Goal: Information Seeking & Learning: Learn about a topic

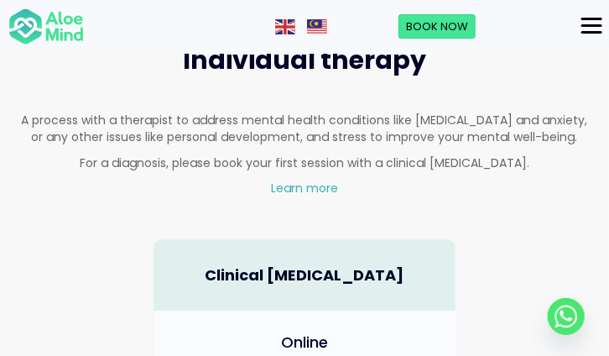
scroll to position [1175, 0]
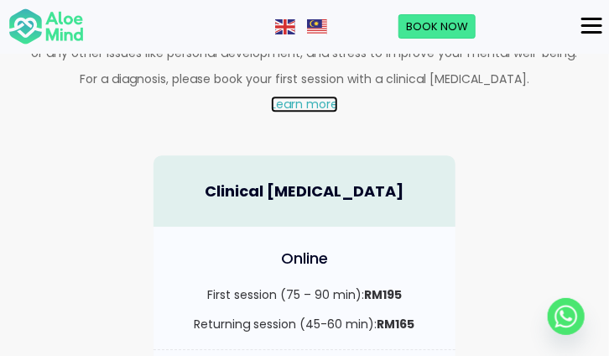
click at [318, 96] on link "Learn more" at bounding box center [304, 104] width 67 height 17
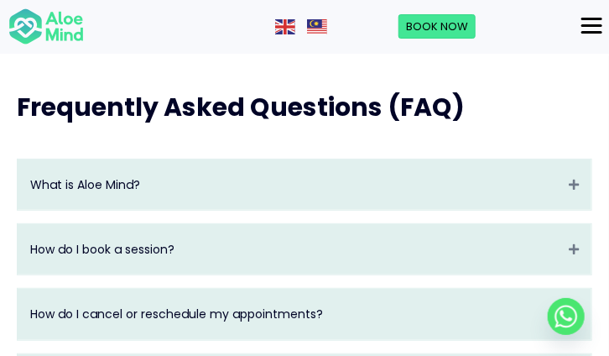
scroll to position [3189, 0]
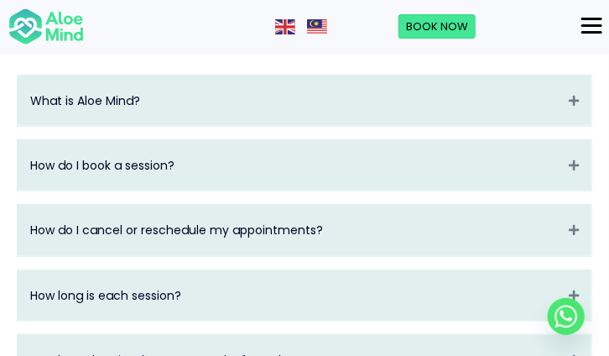
click at [420, 190] on div "How do I book a session? Expand" at bounding box center [305, 165] width 574 height 50
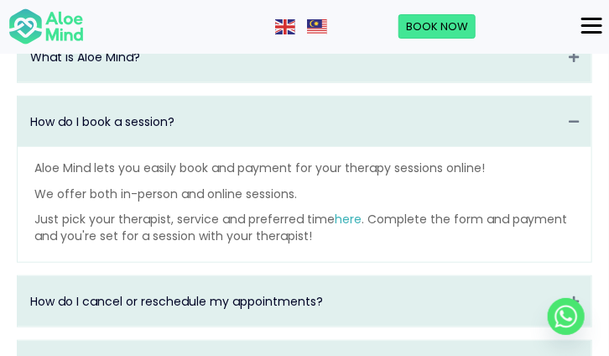
scroll to position [3273, 0]
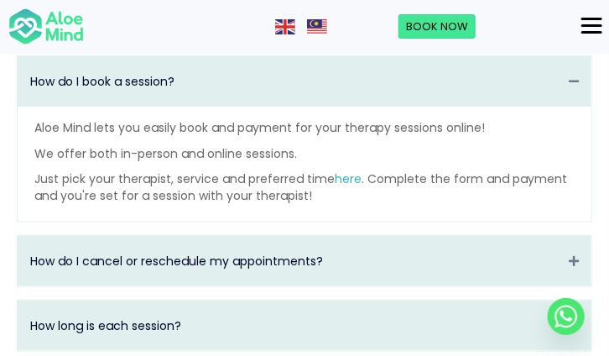
click at [415, 107] on div "How do I book a session? Collapse" at bounding box center [305, 81] width 574 height 50
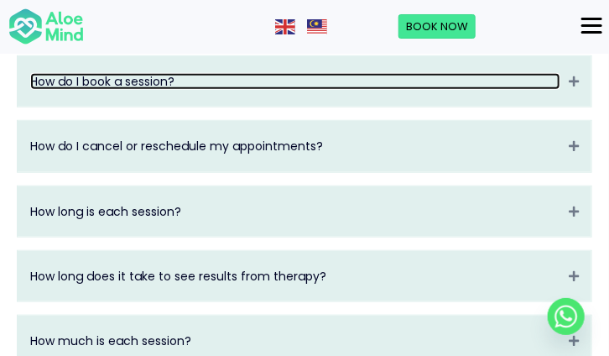
click at [430, 90] on link "How do I book a session?" at bounding box center [295, 81] width 530 height 17
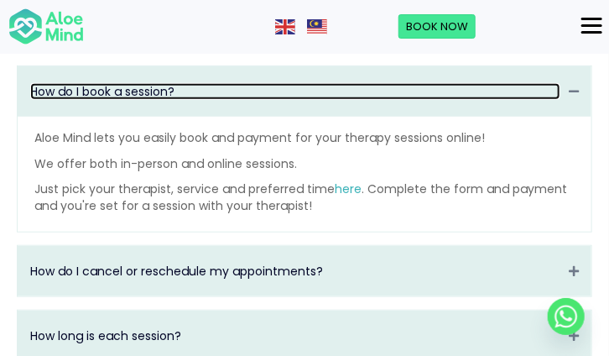
click at [430, 98] on div "How do I book a session? Collapse" at bounding box center [305, 91] width 574 height 50
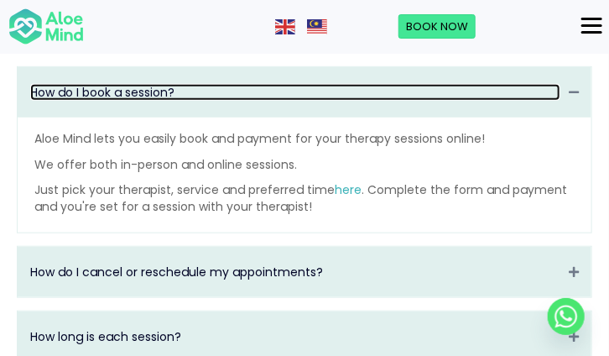
scroll to position [3261, 0]
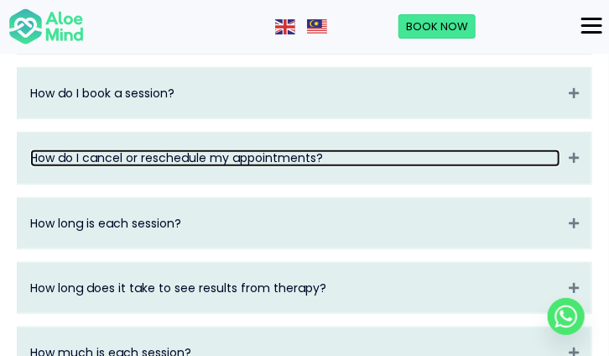
click at [326, 166] on link "How do I cancel or reschedule my appointments?" at bounding box center [295, 157] width 530 height 17
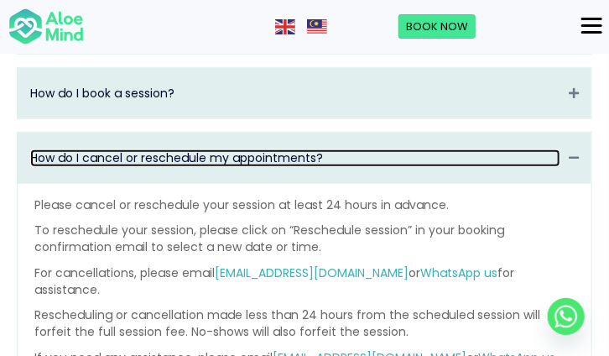
scroll to position [3345, 0]
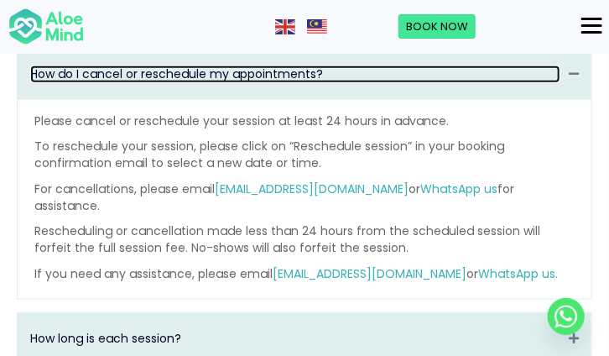
click at [383, 82] on link "How do I cancel or reschedule my appointments?" at bounding box center [295, 73] width 530 height 17
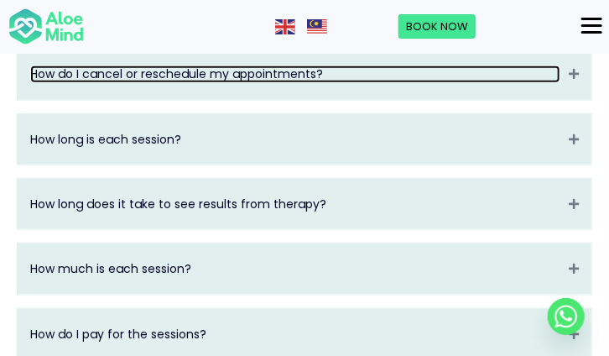
scroll to position [3429, 0]
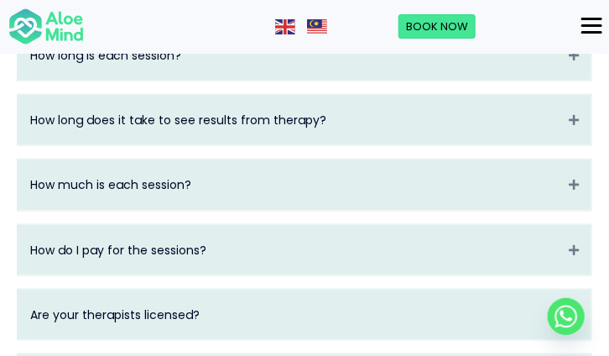
click at [279, 210] on div "How much is each session? Expand" at bounding box center [305, 184] width 574 height 50
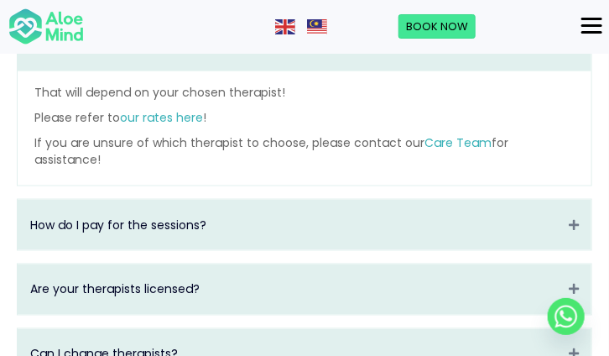
scroll to position [3597, 0]
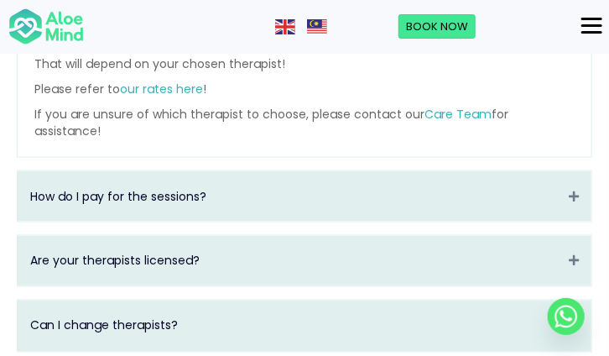
click at [290, 184] on div "How do I pay for the sessions? Expand" at bounding box center [305, 196] width 574 height 50
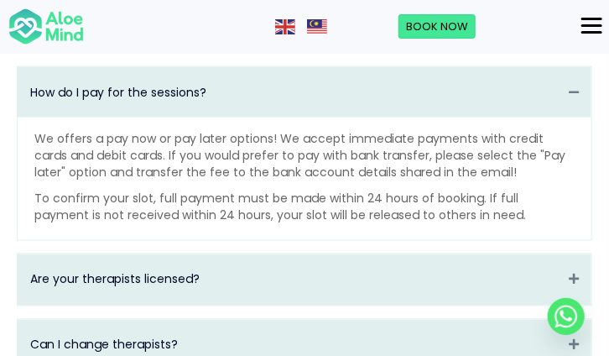
scroll to position [3671, 0]
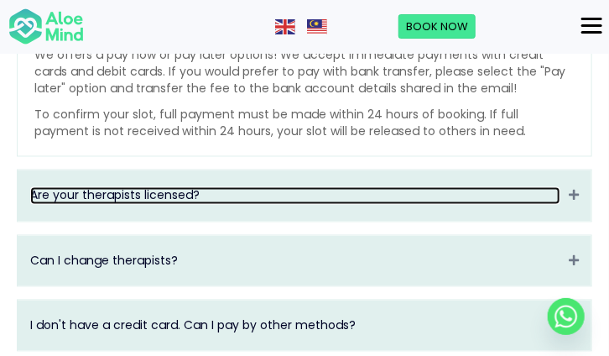
click at [284, 204] on link "Are your therapists licensed?" at bounding box center [295, 195] width 530 height 17
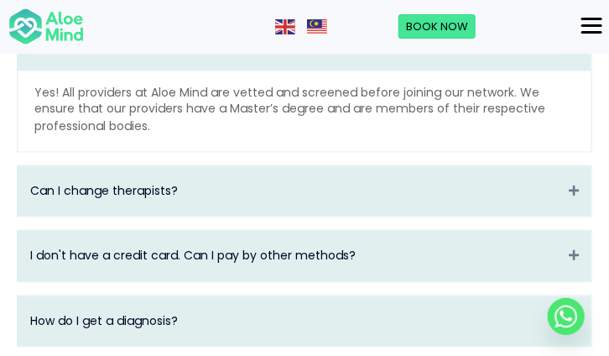
scroll to position [3736, 0]
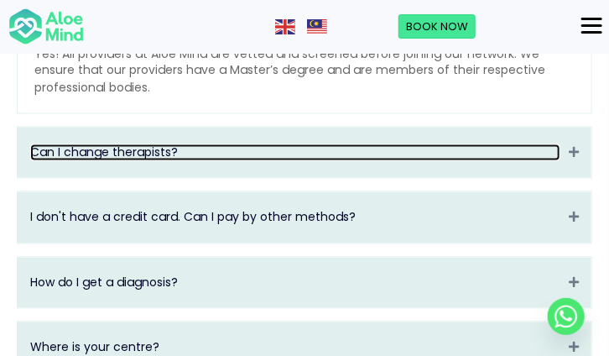
click at [295, 161] on link "Can I change therapists?" at bounding box center [295, 152] width 530 height 17
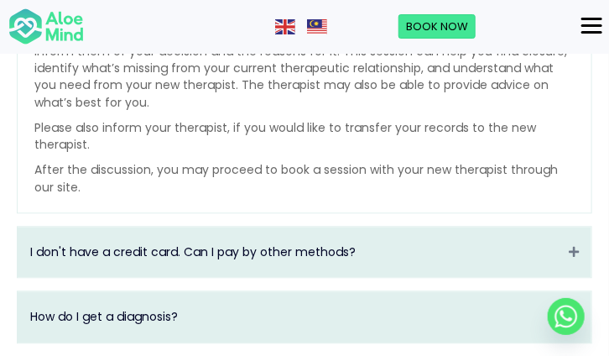
scroll to position [3885, 0]
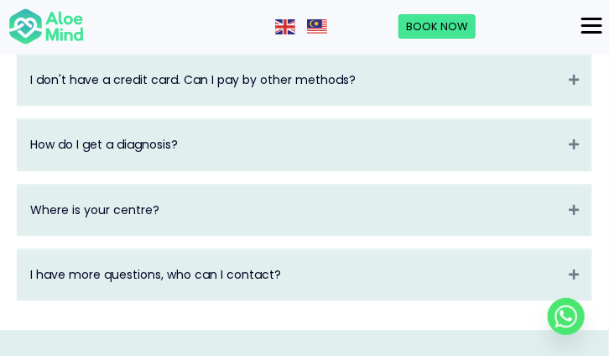
click at [358, 105] on div "I don't have a credit card. Can I pay by other methods? Expand" at bounding box center [305, 80] width 574 height 50
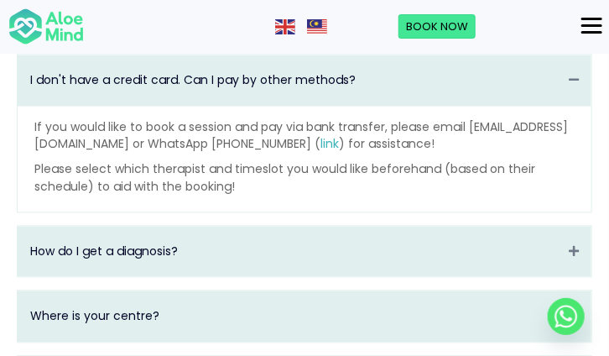
scroll to position [3783, 0]
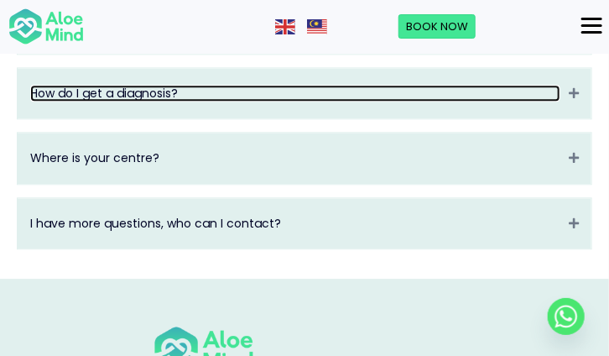
click at [358, 102] on link "How do I get a diagnosis?" at bounding box center [295, 93] width 530 height 17
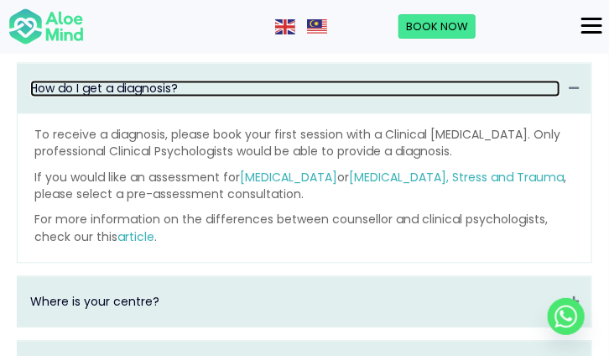
scroll to position [3848, 0]
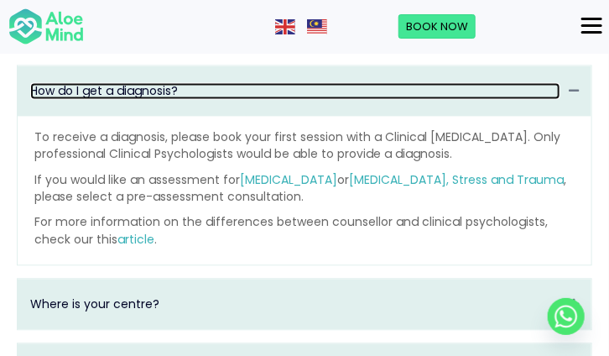
click at [285, 99] on link "How do I get a diagnosis?" at bounding box center [295, 90] width 530 height 17
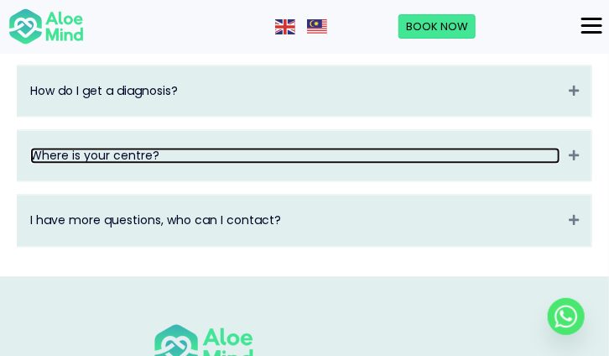
click at [189, 164] on link "Where is your centre?" at bounding box center [295, 155] width 530 height 17
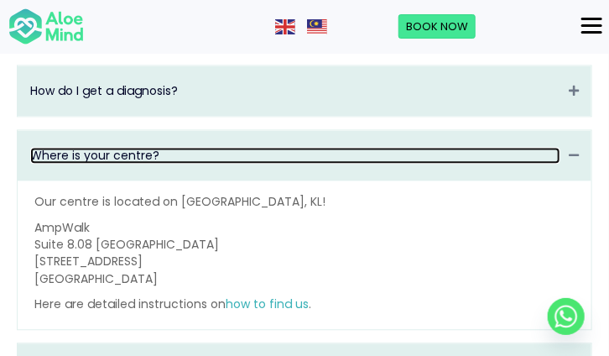
click at [189, 164] on link "Where is your centre?" at bounding box center [295, 155] width 530 height 17
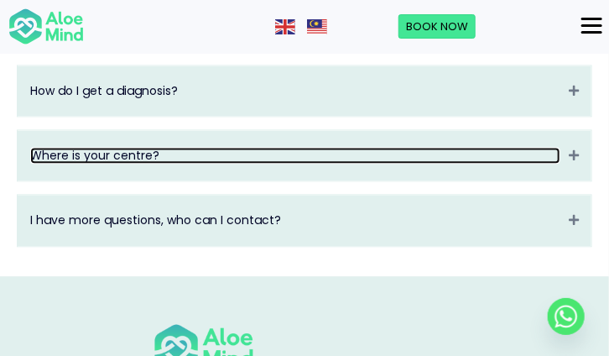
click at [189, 164] on link "Where is your centre?" at bounding box center [295, 155] width 530 height 17
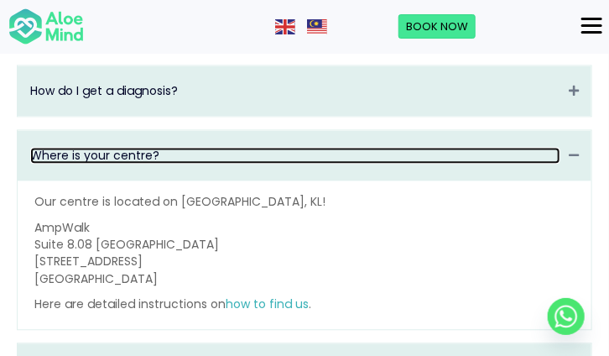
click at [189, 164] on link "Where is your centre?" at bounding box center [295, 155] width 530 height 17
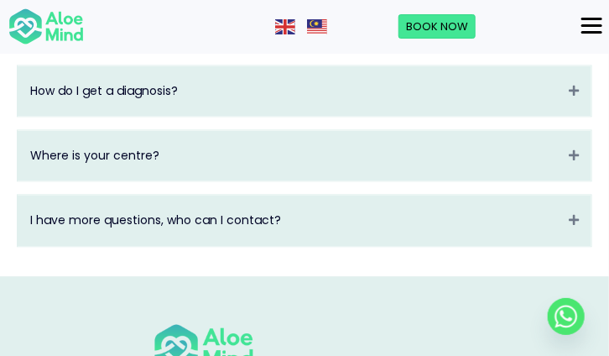
click at [180, 245] on div "I have more questions, who can I contact? Expand" at bounding box center [305, 220] width 574 height 50
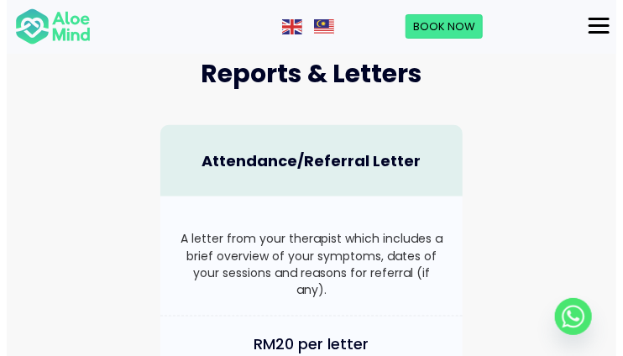
scroll to position [1918, 0]
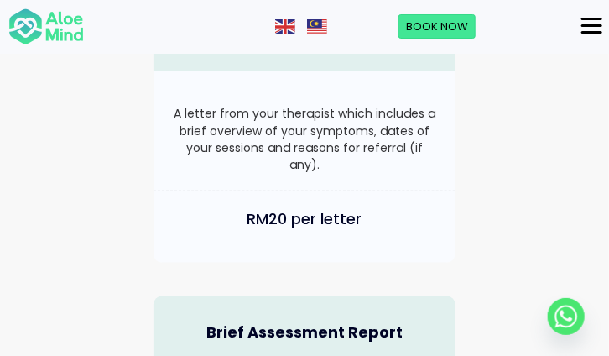
click at [600, 14] on button "Menu" at bounding box center [592, 26] width 34 height 29
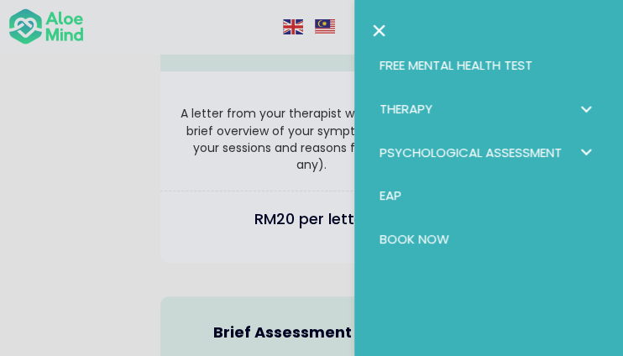
click at [457, 107] on link "Therapy" at bounding box center [488, 109] width 235 height 44
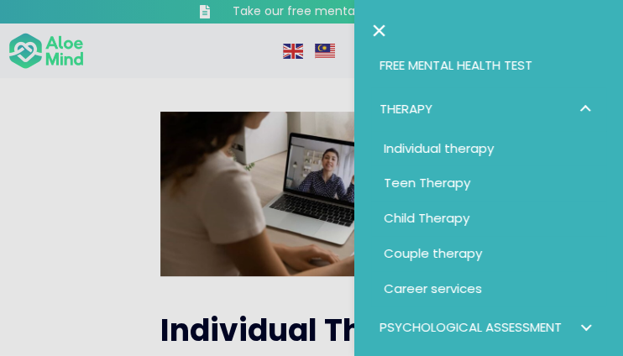
click at [446, 249] on span "Couple therapy" at bounding box center [433, 253] width 98 height 18
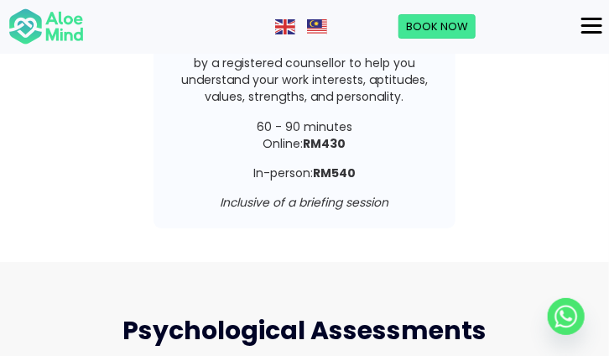
scroll to position [4290, 0]
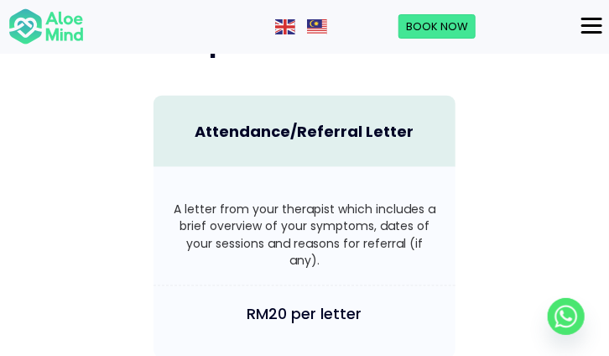
click at [581, 20] on button "Menu" at bounding box center [592, 26] width 34 height 29
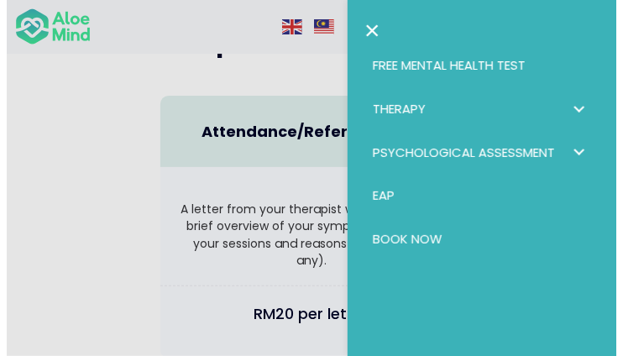
scroll to position [4945, 0]
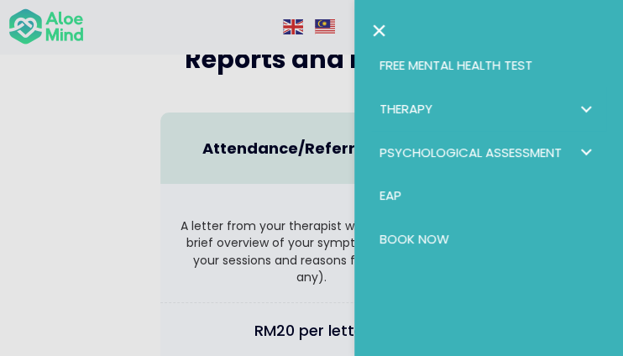
click at [582, 98] on span "Therapy: submenu" at bounding box center [585, 109] width 24 height 24
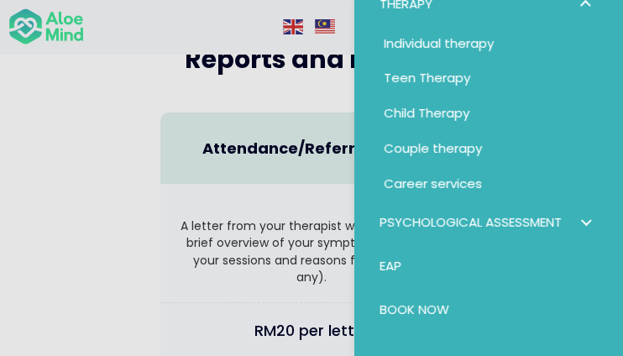
click at [579, 212] on span "Psychological assessment: submenu" at bounding box center [585, 223] width 24 height 24
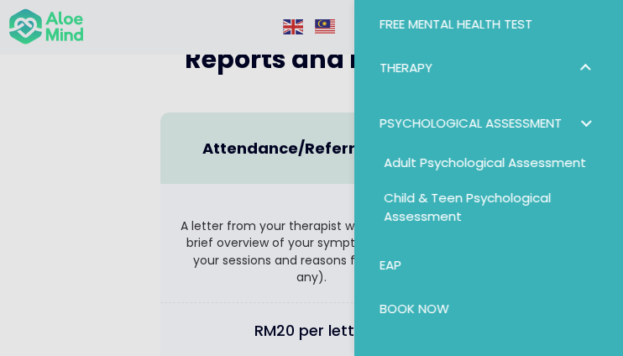
scroll to position [37, 0]
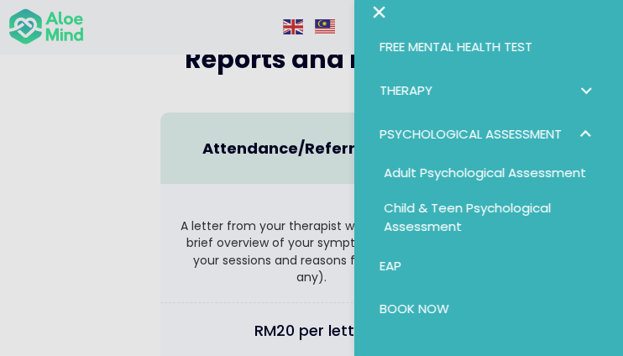
click at [374, 262] on link "EAP" at bounding box center [488, 266] width 235 height 44
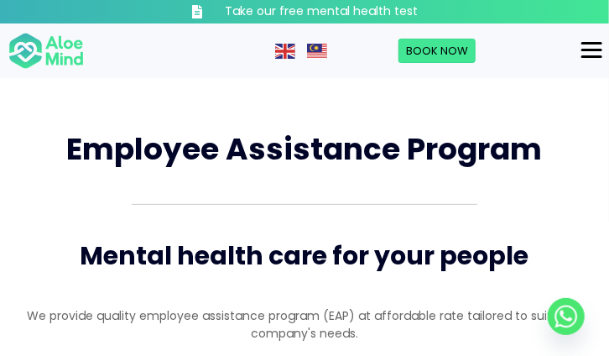
click at [581, 55] on button "Menu" at bounding box center [592, 50] width 34 height 29
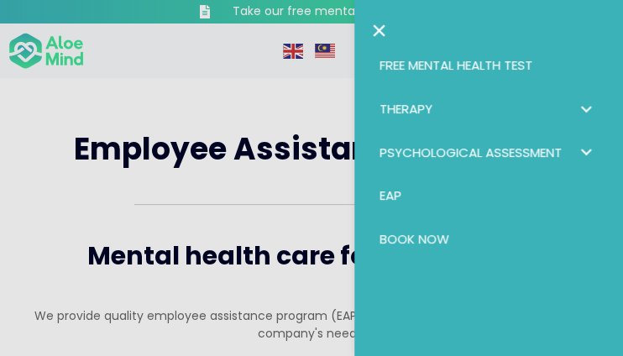
click at [473, 59] on span "Free Mental Health Test" at bounding box center [455, 65] width 153 height 18
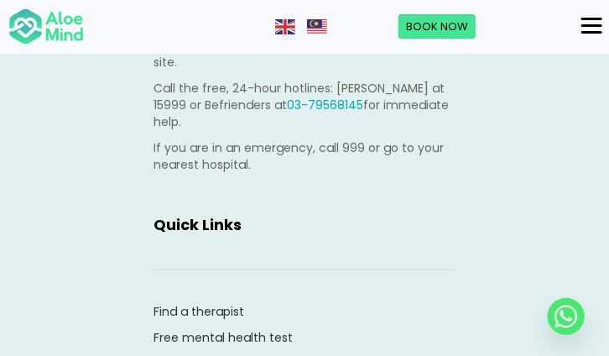
scroll to position [5119, 0]
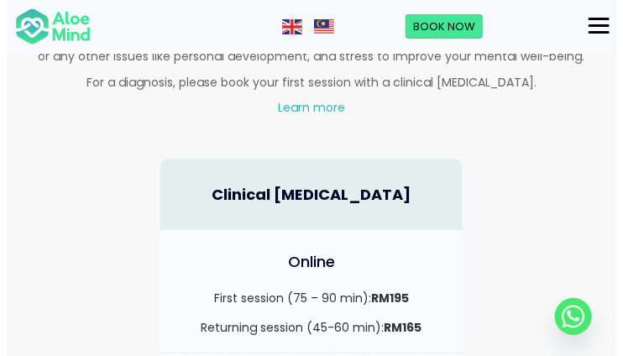
scroll to position [1091, 0]
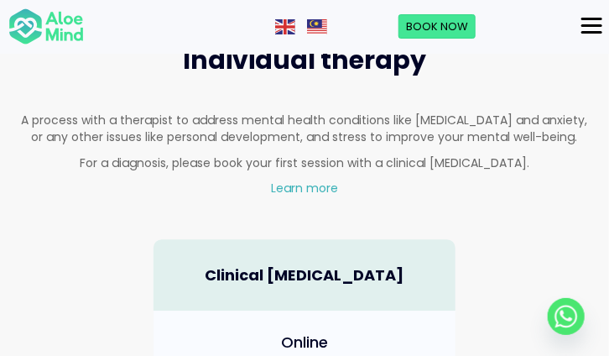
click at [587, 34] on button "Menu" at bounding box center [592, 26] width 34 height 29
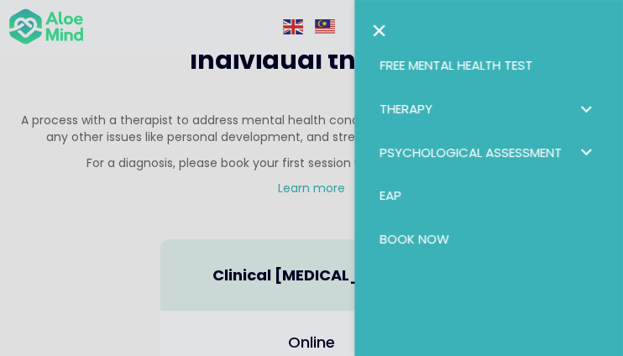
click at [541, 105] on link "Therapy" at bounding box center [488, 109] width 235 height 44
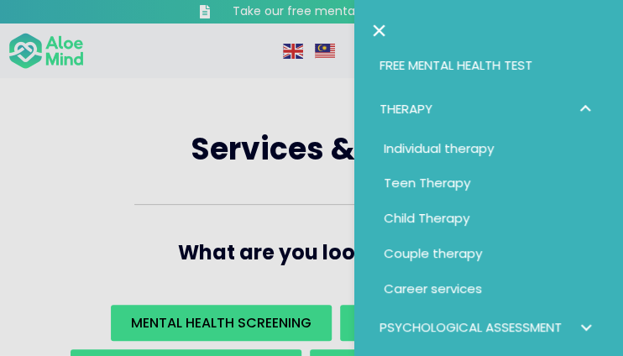
click at [541, 105] on link "Therapy" at bounding box center [488, 109] width 235 height 44
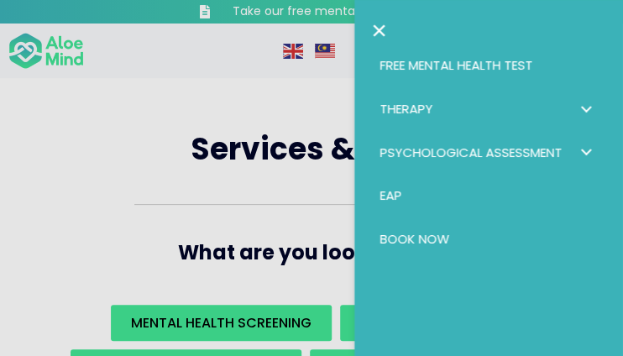
click at [272, 189] on div at bounding box center [311, 178] width 623 height 356
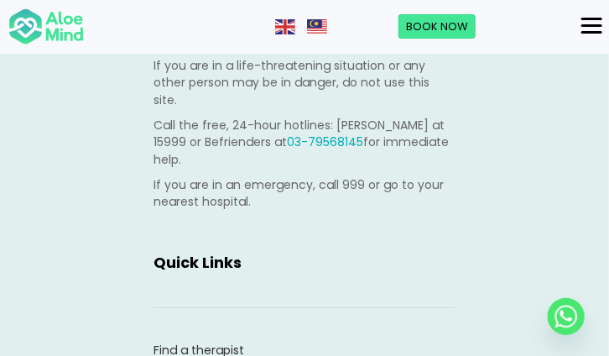
scroll to position [6294, 0]
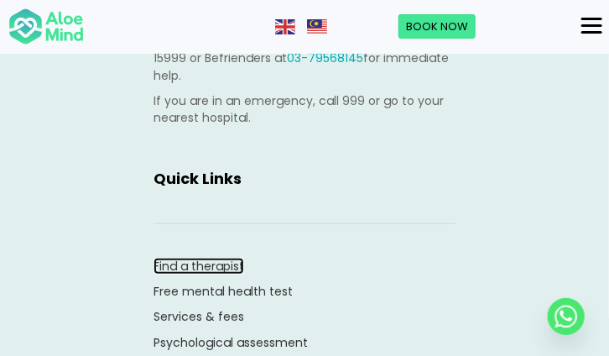
click at [205, 258] on link "Find a therapist" at bounding box center [199, 266] width 91 height 17
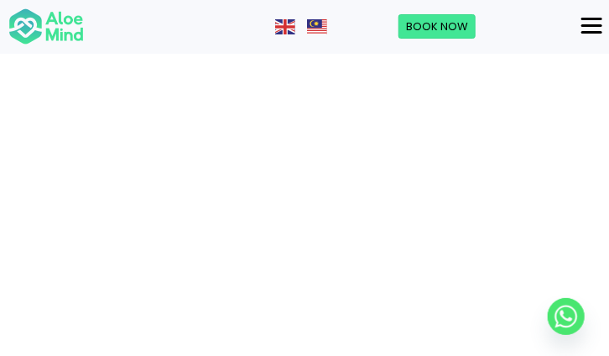
scroll to position [323, 0]
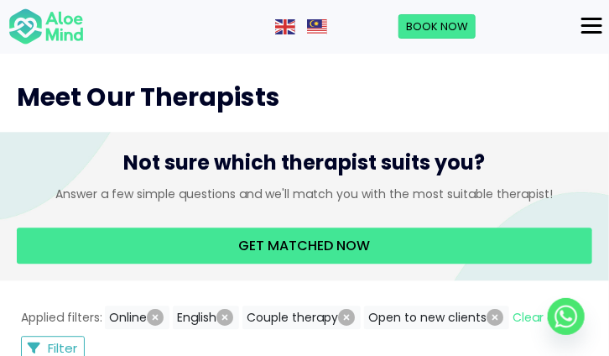
scroll to position [839, 0]
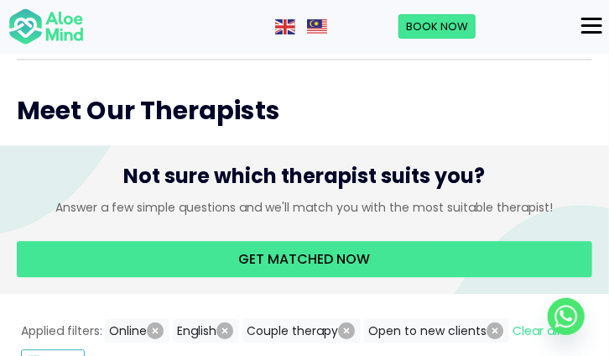
drag, startPoint x: 587, startPoint y: 26, endPoint x: 399, endPoint y: 122, distance: 211.7
click at [399, 122] on h2 "Meet Our Therapists" at bounding box center [305, 110] width 576 height 35
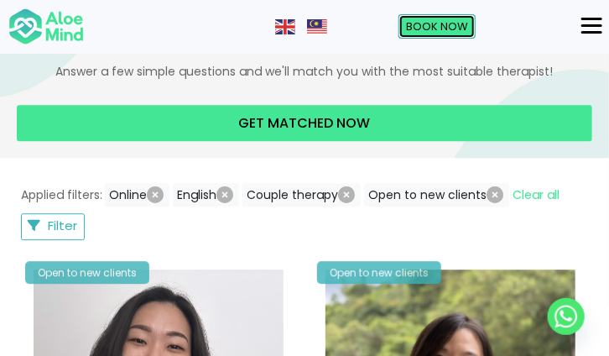
scroll to position [923, 0]
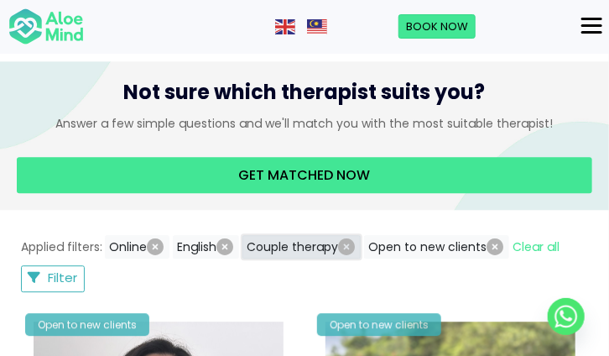
click at [346, 246] on icon "button" at bounding box center [347, 246] width 17 height 17
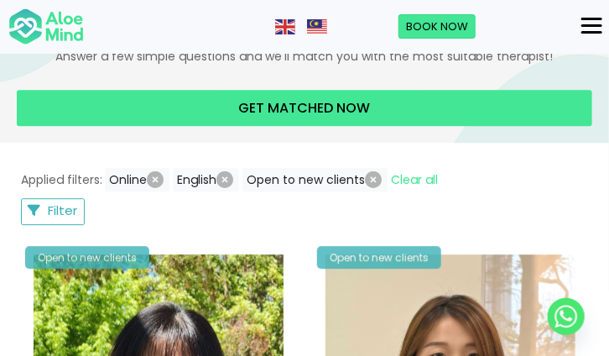
scroll to position [906, 0]
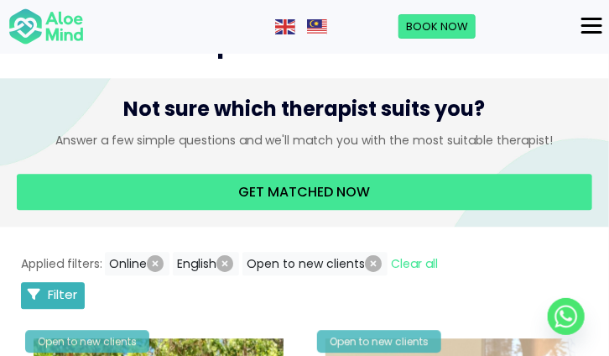
click at [60, 290] on span "Filter" at bounding box center [62, 294] width 29 height 18
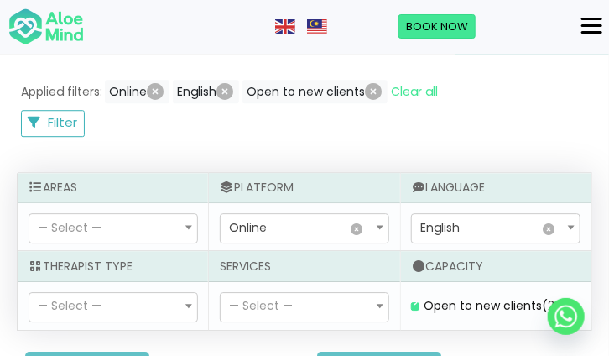
scroll to position [1158, 0]
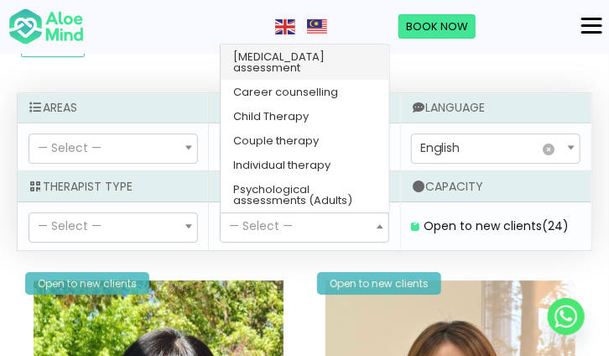
click at [368, 229] on span "— Select —" at bounding box center [305, 227] width 168 height 29
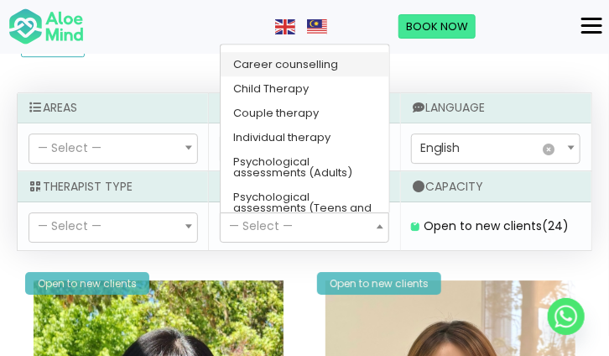
scroll to position [0, 0]
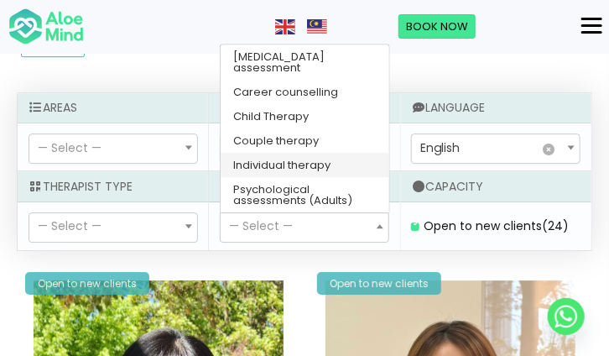
select select "148"
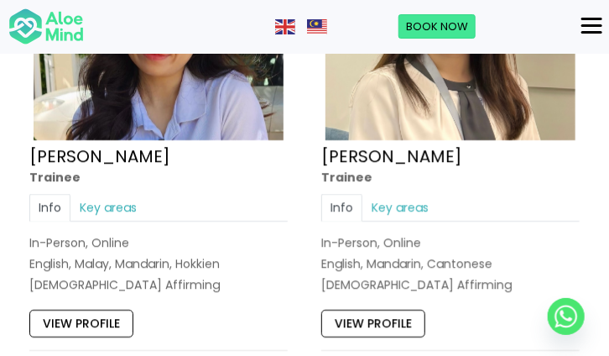
scroll to position [1494, 0]
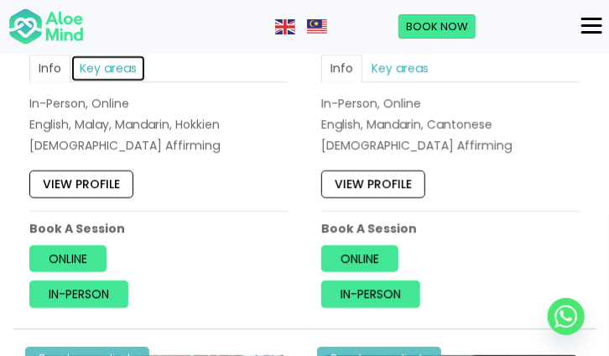
click at [89, 70] on link "Key areas" at bounding box center [108, 68] width 76 height 27
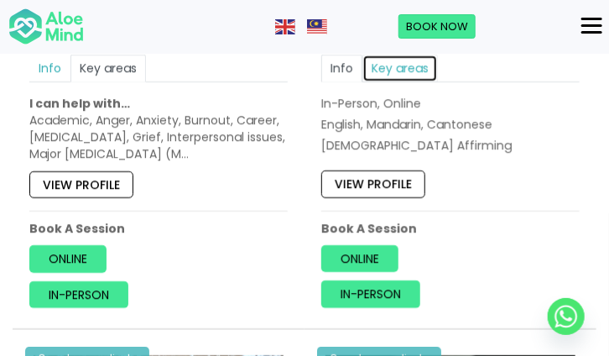
click at [410, 75] on link "Key areas" at bounding box center [401, 68] width 76 height 27
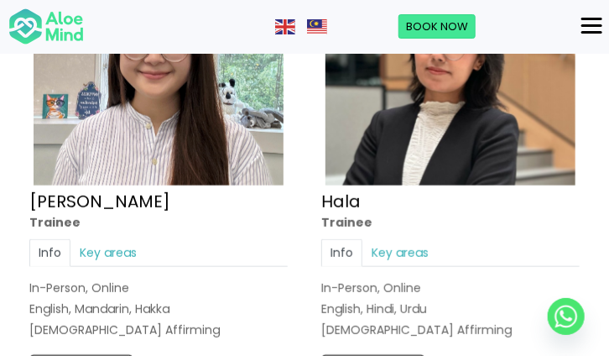
scroll to position [2081, 0]
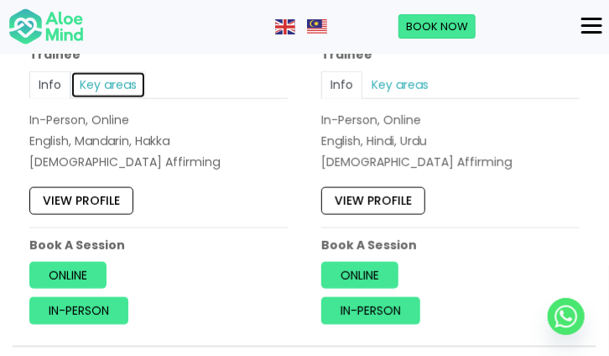
click at [117, 82] on link "Key areas" at bounding box center [108, 85] width 76 height 27
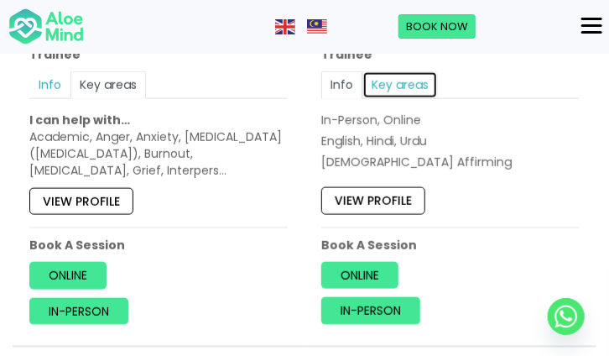
click at [385, 75] on link "Key areas" at bounding box center [401, 85] width 76 height 27
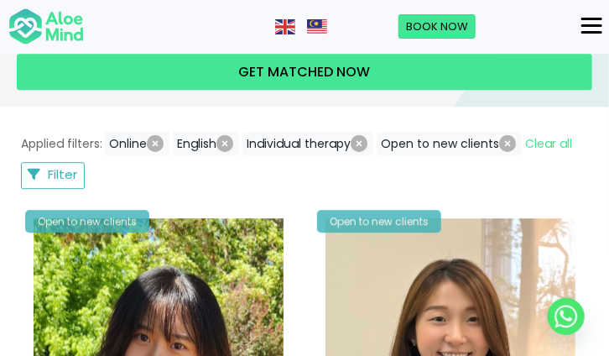
scroll to position [906, 0]
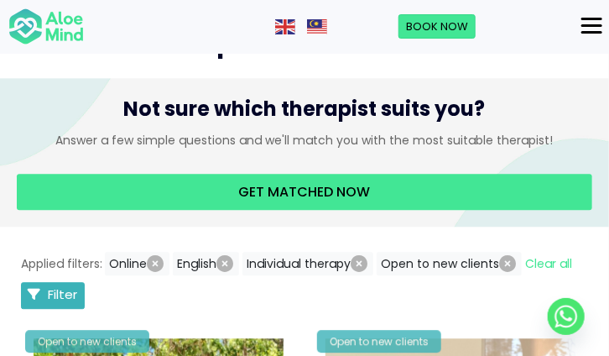
click at [67, 293] on span "Filter" at bounding box center [62, 294] width 29 height 18
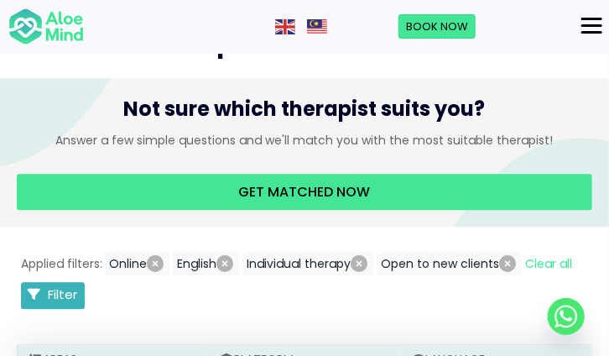
click at [56, 292] on span "Filter" at bounding box center [62, 294] width 29 height 18
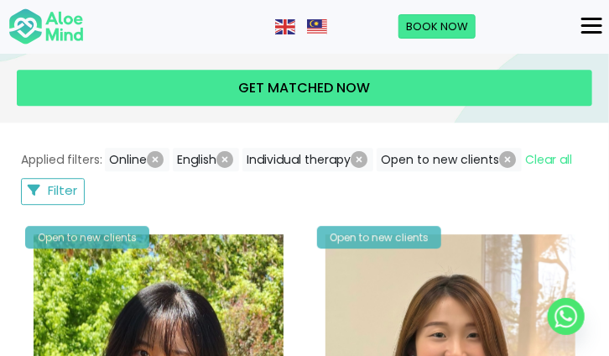
scroll to position [1074, 0]
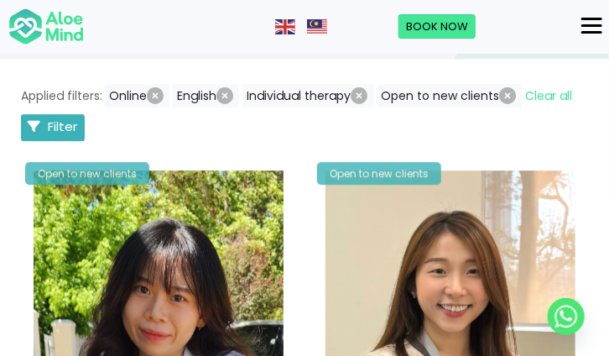
click at [70, 122] on span "Filter" at bounding box center [62, 126] width 29 height 18
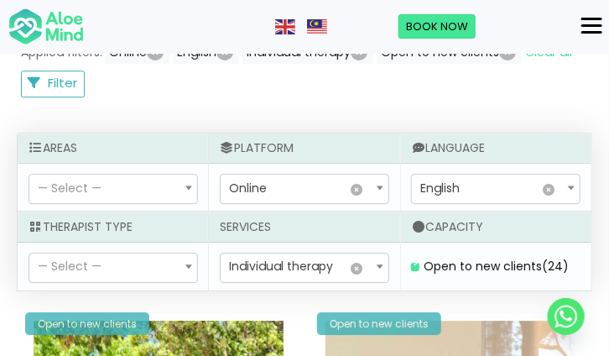
scroll to position [1158, 0]
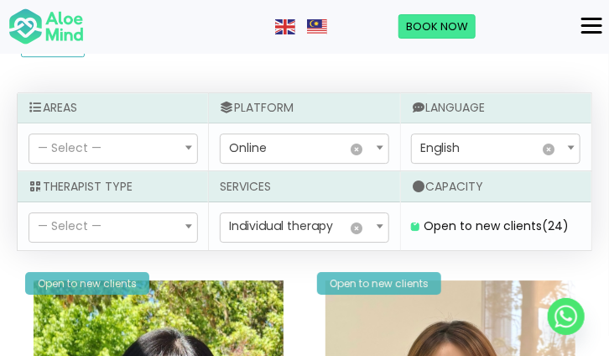
click at [185, 221] on span at bounding box center [188, 225] width 17 height 29
click at [178, 150] on span "— Select —" at bounding box center [113, 148] width 168 height 29
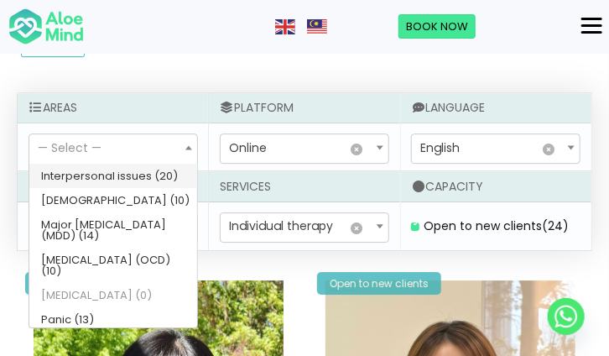
scroll to position [504, 0]
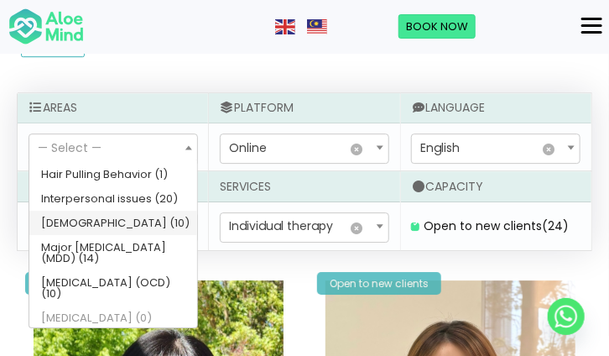
select select "59"
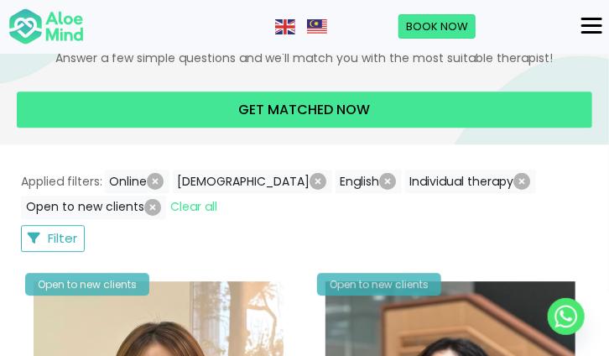
scroll to position [990, 0]
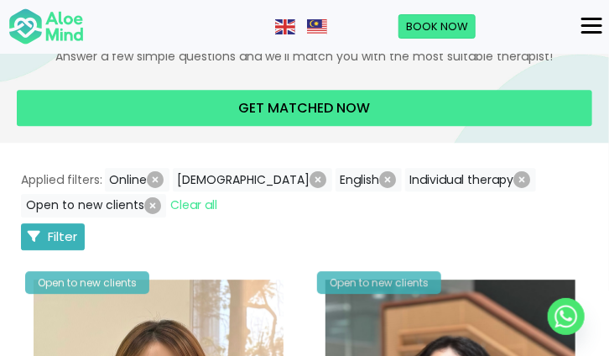
click at [59, 236] on span "Filter" at bounding box center [62, 236] width 29 height 18
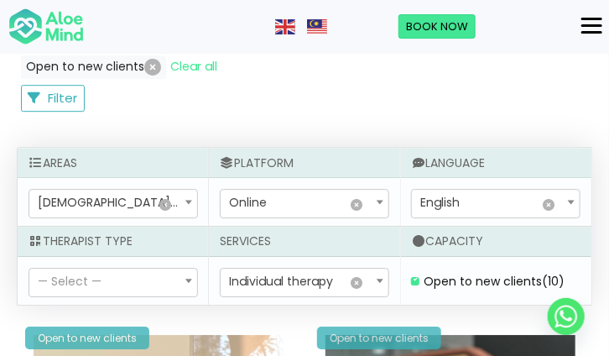
scroll to position [1158, 0]
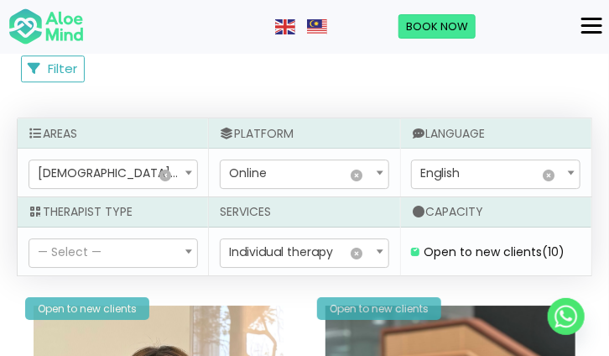
select select
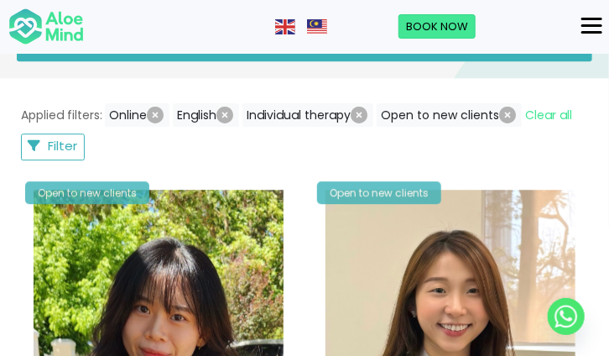
scroll to position [990, 0]
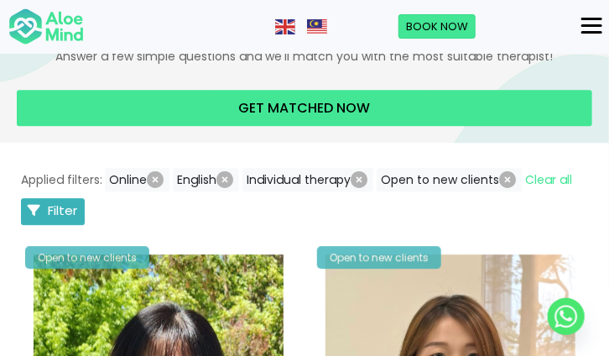
click at [76, 201] on span "Filter" at bounding box center [62, 210] width 29 height 18
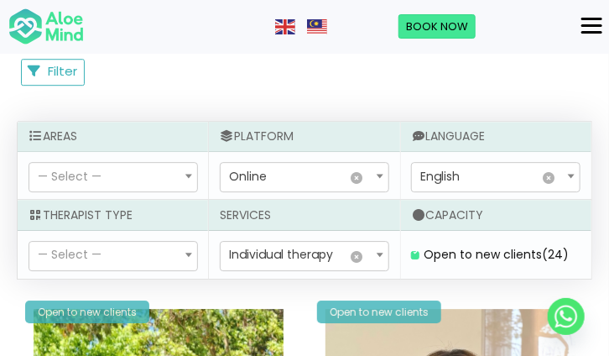
scroll to position [1158, 0]
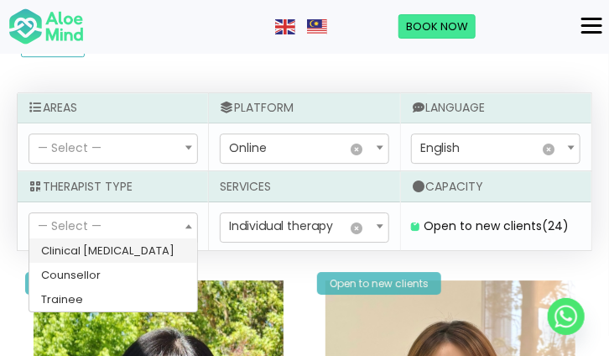
click at [143, 229] on span "— Select —" at bounding box center [113, 227] width 168 height 29
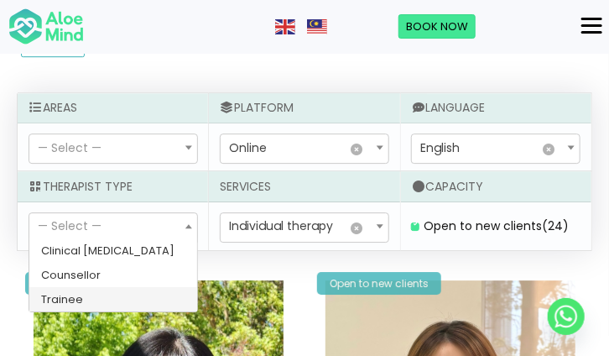
select select "80"
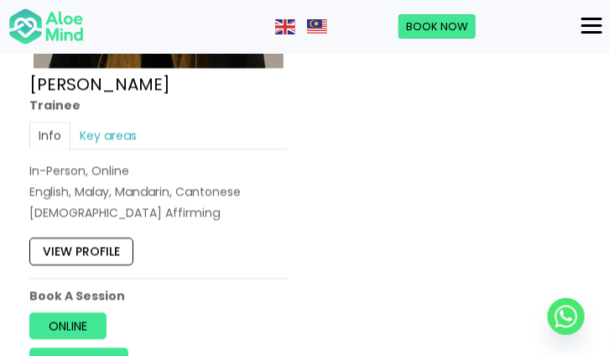
scroll to position [2669, 0]
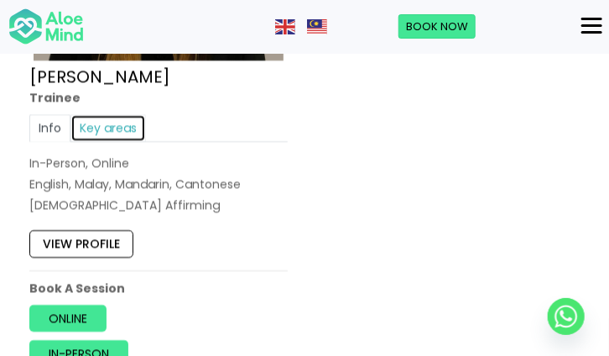
click at [97, 117] on link "Key areas" at bounding box center [108, 128] width 76 height 27
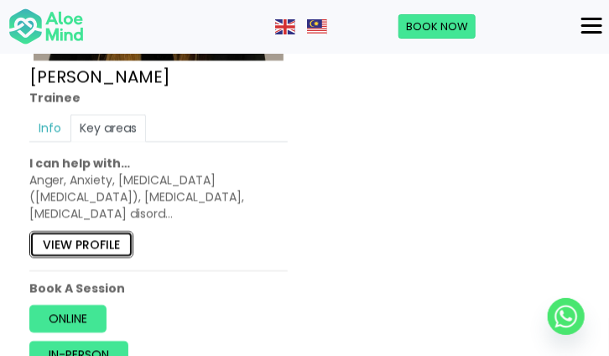
click at [83, 239] on link "View profile" at bounding box center [81, 244] width 104 height 27
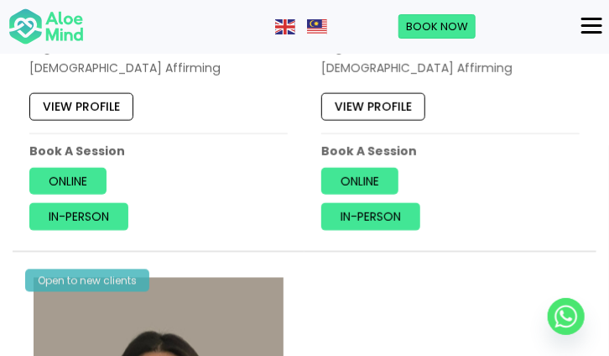
scroll to position [2081, 0]
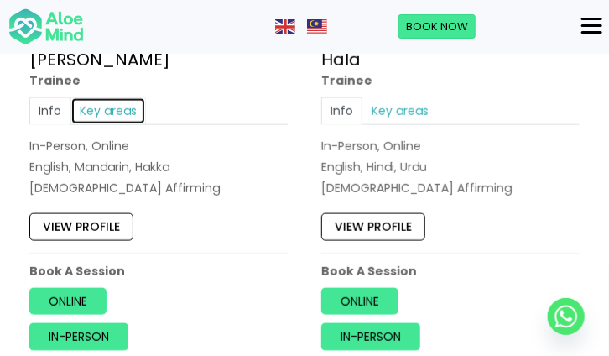
click at [107, 103] on link "Key areas" at bounding box center [108, 110] width 76 height 27
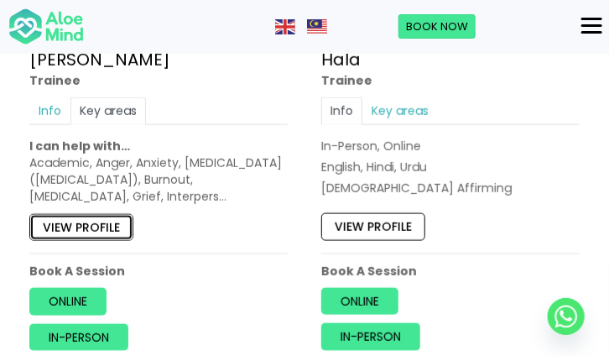
click at [106, 229] on link "View profile" at bounding box center [81, 226] width 104 height 27
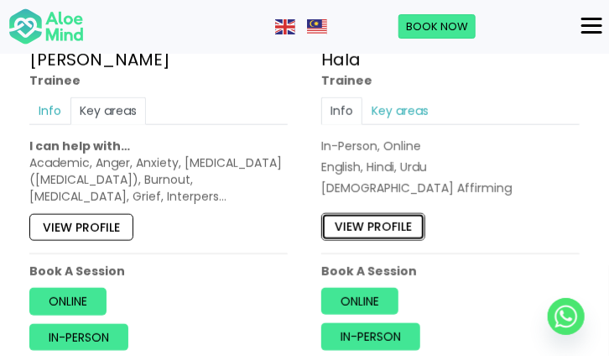
click at [410, 220] on link "View profile" at bounding box center [373, 226] width 104 height 27
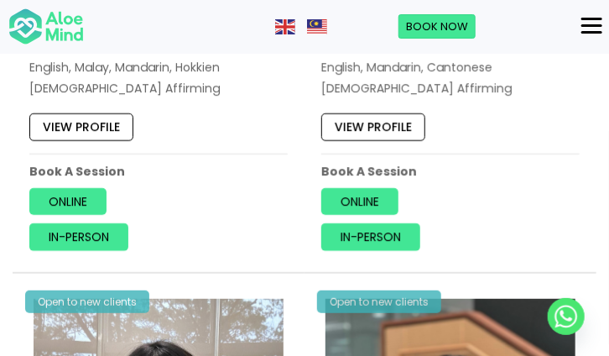
scroll to position [1494, 0]
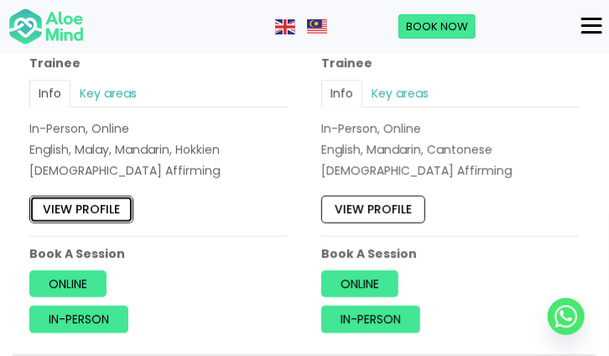
click at [107, 207] on link "View profile" at bounding box center [81, 209] width 104 height 27
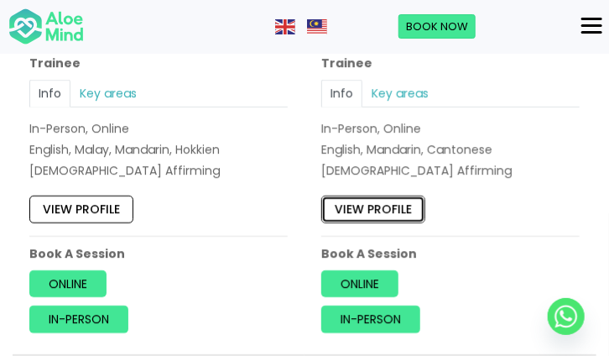
click at [370, 200] on link "View profile" at bounding box center [373, 209] width 104 height 27
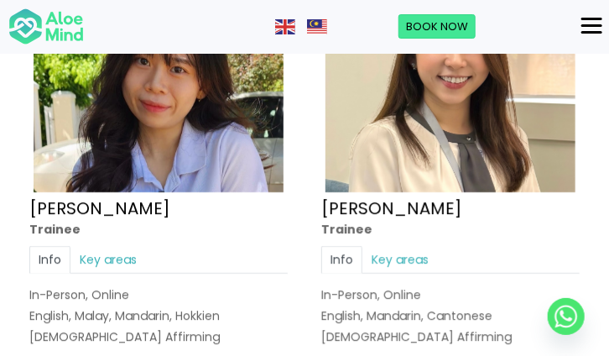
scroll to position [1326, 0]
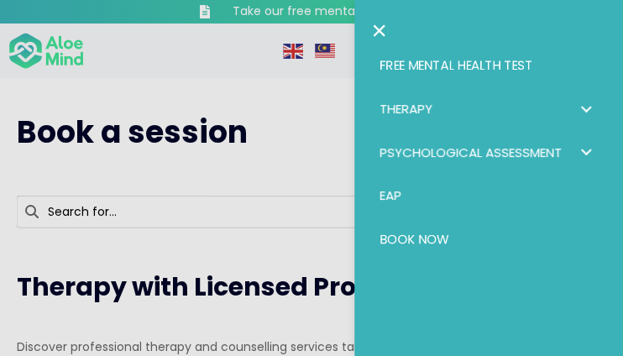
click at [451, 102] on link "Therapy" at bounding box center [488, 109] width 235 height 44
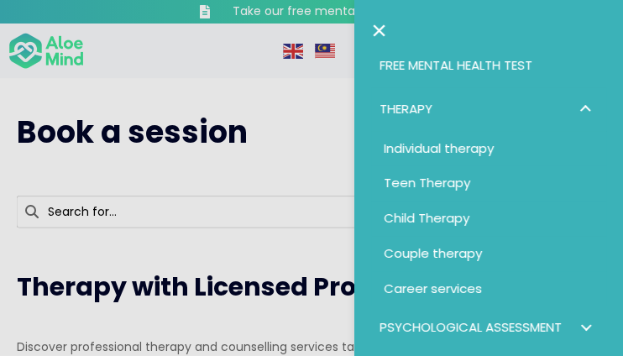
click at [451, 102] on link "Therapy" at bounding box center [488, 109] width 235 height 44
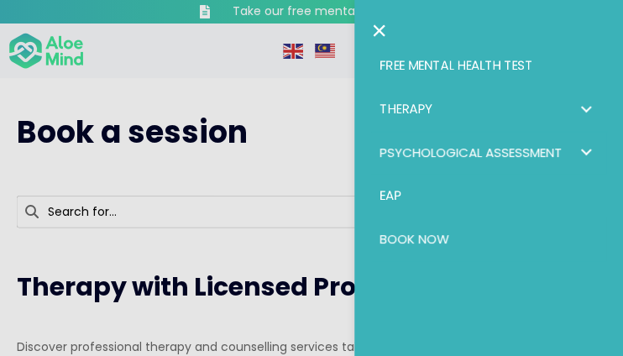
click at [489, 146] on span "Psychological assessment" at bounding box center [470, 153] width 182 height 18
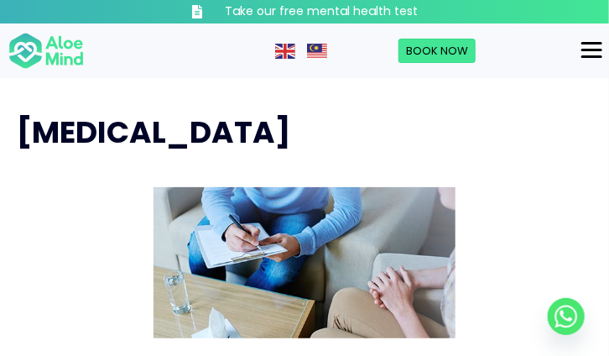
click at [581, 47] on button "Menu" at bounding box center [592, 50] width 34 height 29
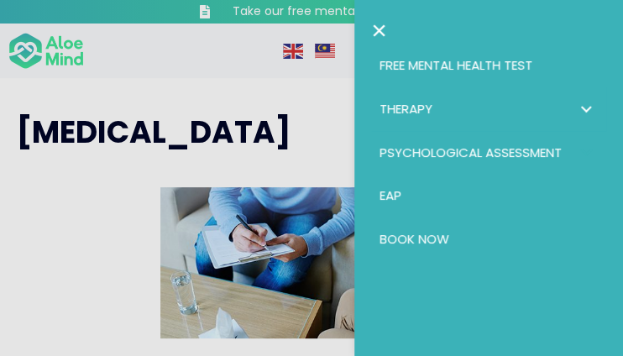
click at [473, 102] on link "Therapy" at bounding box center [488, 109] width 235 height 44
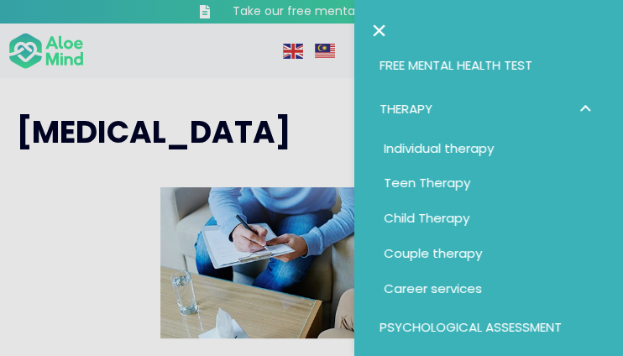
click at [453, 145] on span "Individual therapy" at bounding box center [439, 148] width 110 height 18
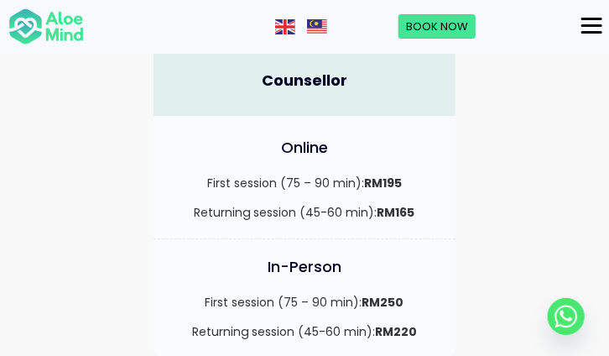
scroll to position [1007, 0]
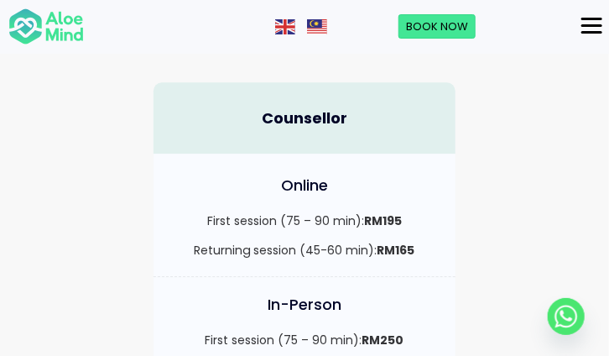
click at [587, 24] on div "Menu" at bounding box center [592, 25] width 21 height 3
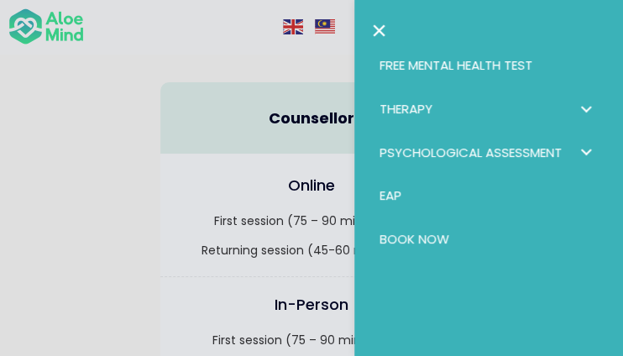
click at [141, 88] on div at bounding box center [311, 178] width 623 height 356
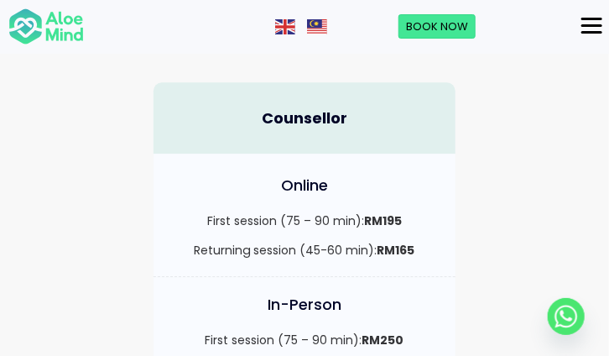
drag, startPoint x: 81, startPoint y: 19, endPoint x: 64, endPoint y: 24, distance: 18.3
click at [64, 24] on img at bounding box center [46, 27] width 76 height 39
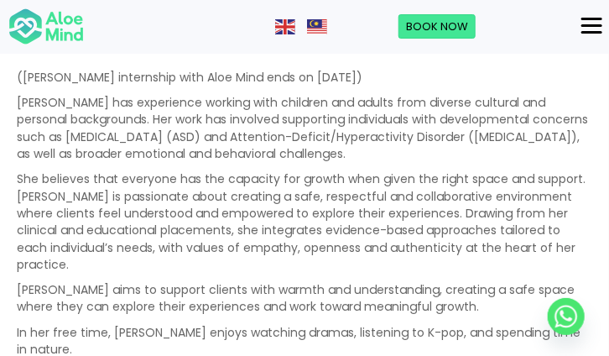
scroll to position [1511, 0]
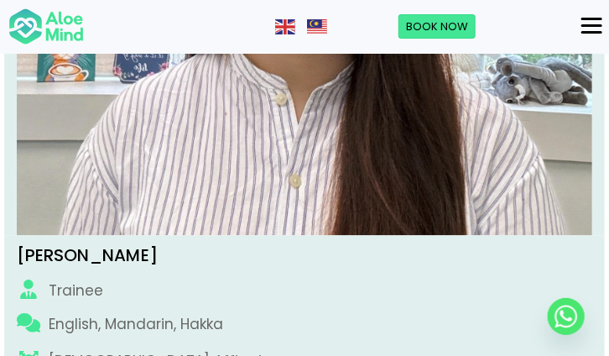
scroll to position [420, 0]
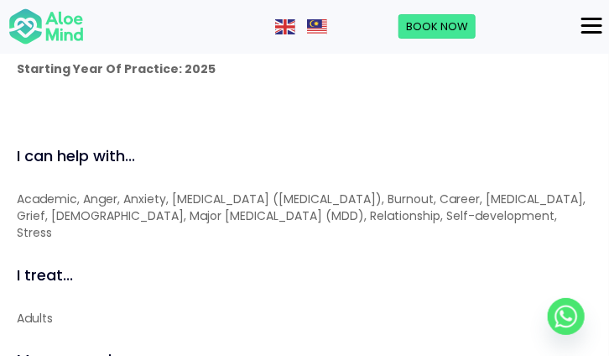
scroll to position [1594, 0]
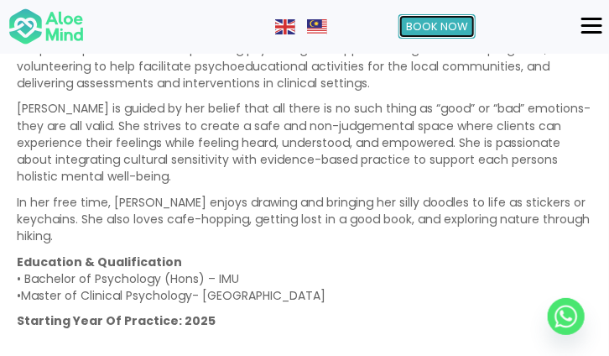
click at [434, 27] on span "Book Now" at bounding box center [437, 26] width 62 height 16
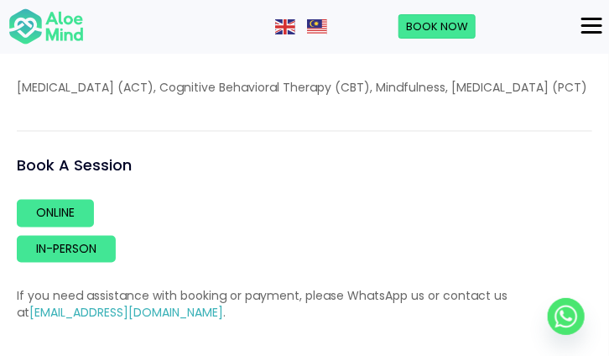
scroll to position [2252, 0]
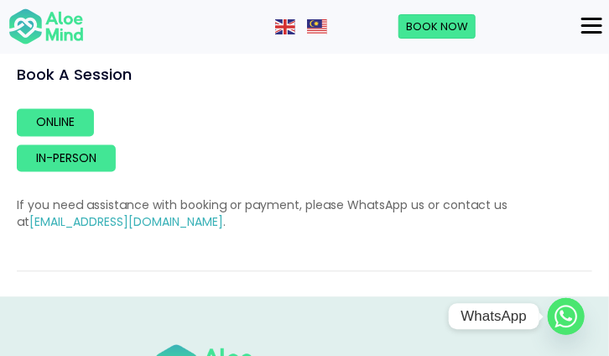
click at [570, 310] on circle "Whatsapp" at bounding box center [566, 316] width 37 height 37
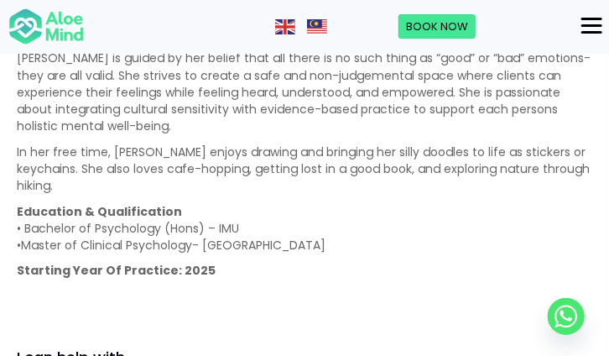
scroll to position [1678, 0]
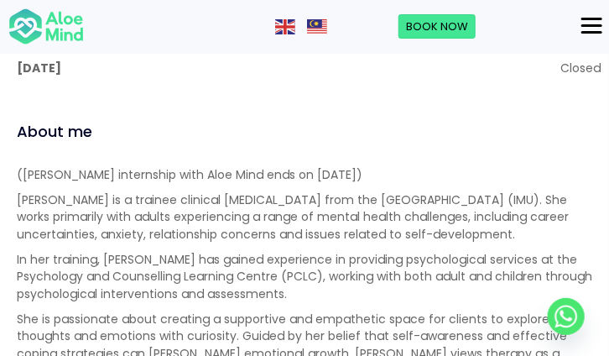
scroll to position [1511, 0]
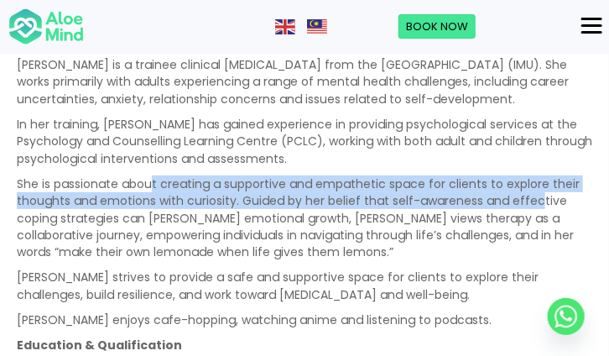
drag, startPoint x: 150, startPoint y: 182, endPoint x: 537, endPoint y: 201, distance: 387.4
click at [537, 201] on p "She is passionate about creating a supportive and empathetic space for clients …" at bounding box center [305, 217] width 576 height 85
click at [274, 202] on p "She is passionate about creating a supportive and empathetic space for clients …" at bounding box center [305, 217] width 576 height 85
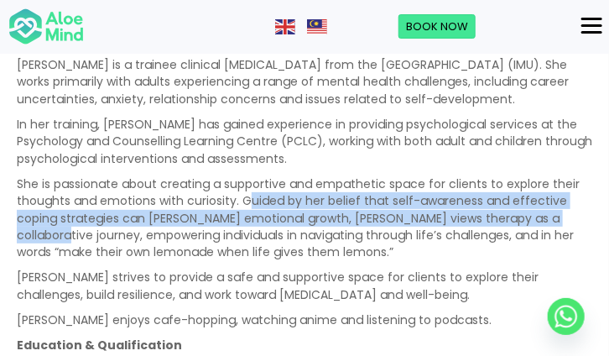
drag, startPoint x: 249, startPoint y: 198, endPoint x: 577, endPoint y: 220, distance: 328.9
click at [577, 220] on p "She is passionate about creating a supportive and empathetic space for clients …" at bounding box center [305, 217] width 576 height 85
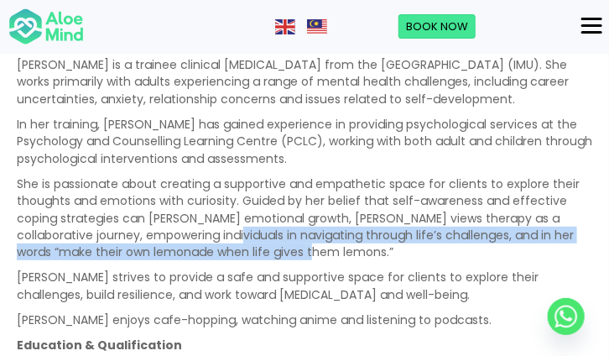
drag, startPoint x: 181, startPoint y: 237, endPoint x: 575, endPoint y: 248, distance: 393.7
click at [575, 248] on p "She is passionate about creating a supportive and empathetic space for clients …" at bounding box center [305, 217] width 576 height 85
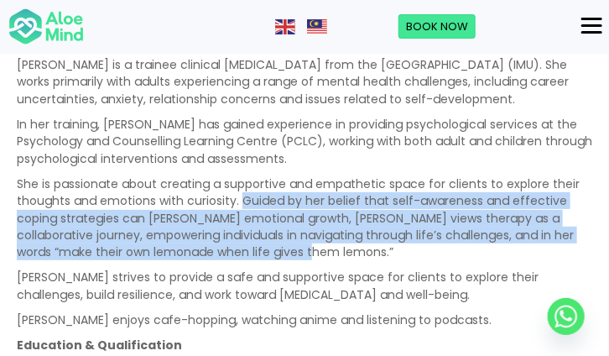
drag, startPoint x: 240, startPoint y: 196, endPoint x: 596, endPoint y: 252, distance: 360.1
click at [596, 252] on div "About me (Christie’s internship with Aloe Mind ends on 21 March 2026) Christie …" at bounding box center [304, 233] width 601 height 495
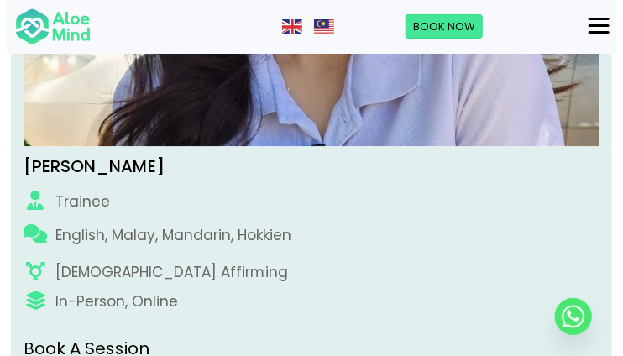
scroll to position [587, 0]
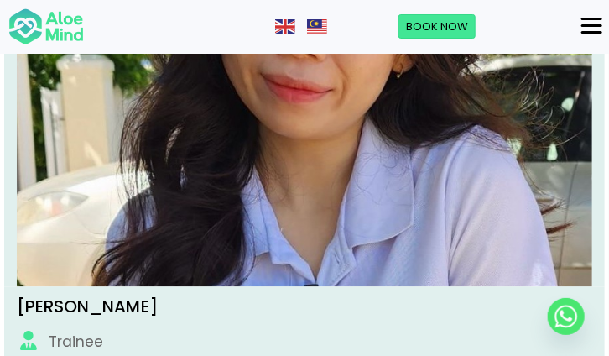
click at [579, 21] on button "Menu" at bounding box center [592, 26] width 34 height 29
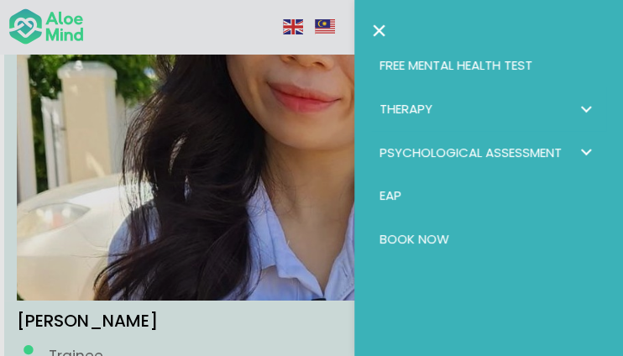
click at [447, 105] on link "Therapy" at bounding box center [488, 109] width 235 height 44
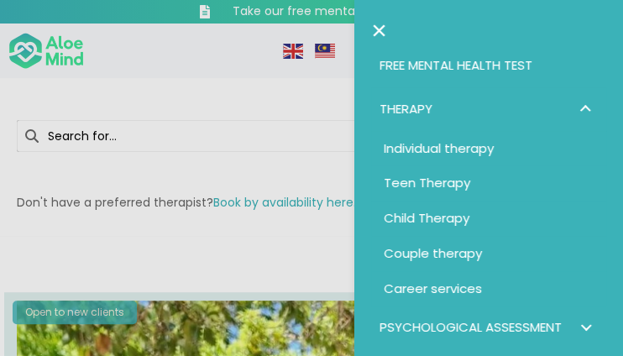
click at [172, 89] on div at bounding box center [311, 178] width 623 height 356
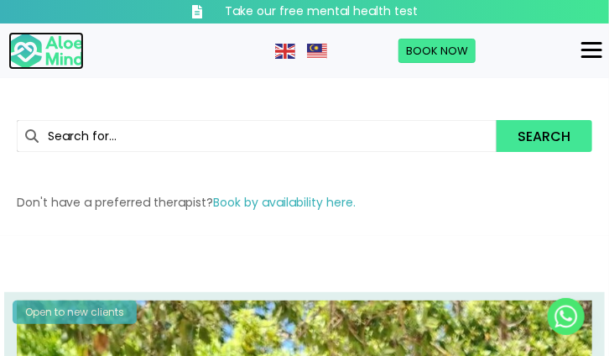
click at [65, 60] on img at bounding box center [46, 51] width 76 height 39
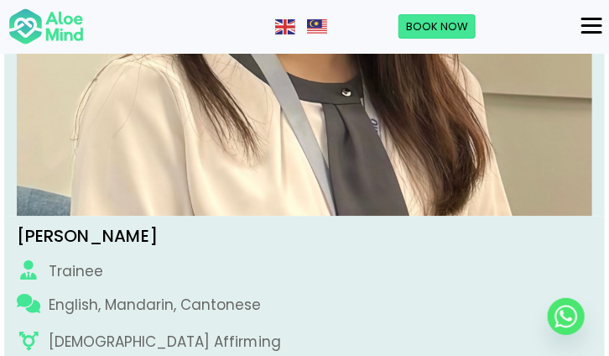
scroll to position [504, 0]
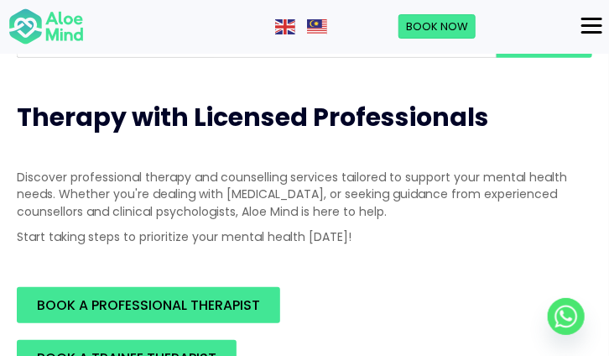
scroll to position [252, 0]
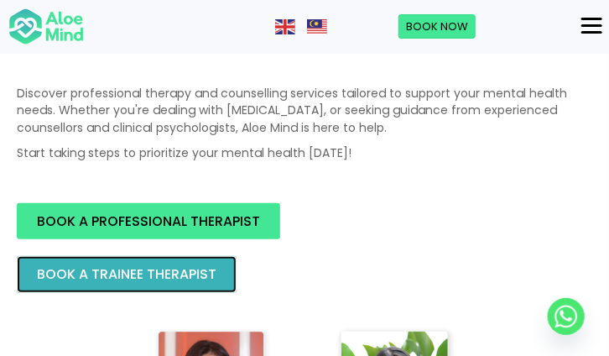
click at [176, 274] on span "BOOK A TRAINEE THERAPIST" at bounding box center [127, 273] width 180 height 19
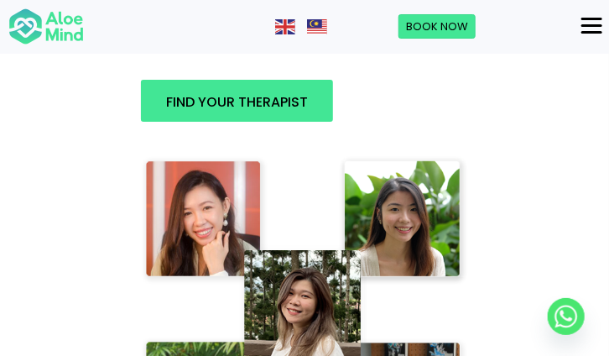
scroll to position [1259, 0]
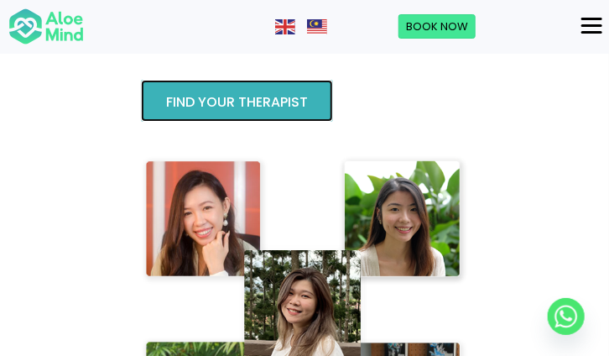
click at [275, 106] on span "Find your therapist" at bounding box center [237, 101] width 142 height 19
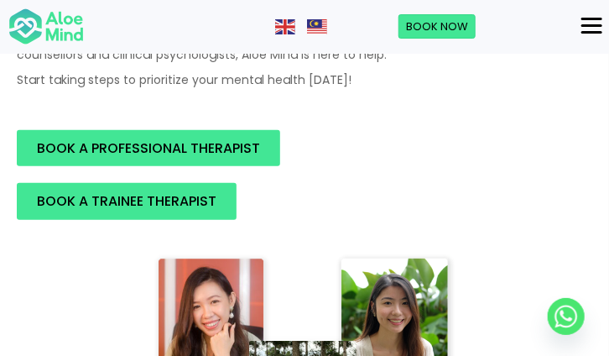
scroll to position [336, 0]
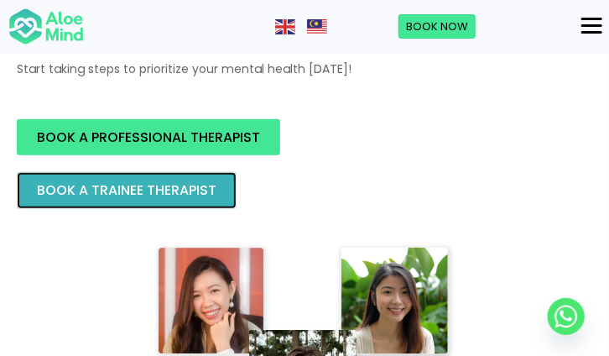
click at [205, 196] on span "BOOK A TRAINEE THERAPIST" at bounding box center [127, 189] width 180 height 19
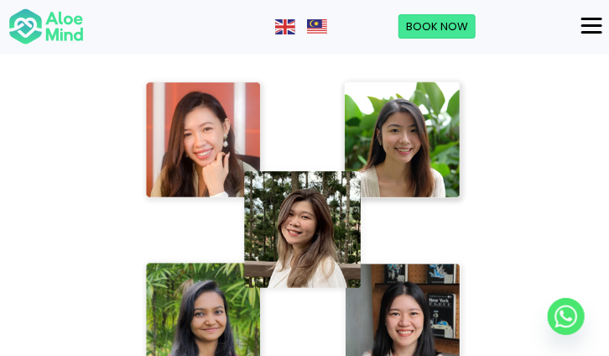
scroll to position [1259, 0]
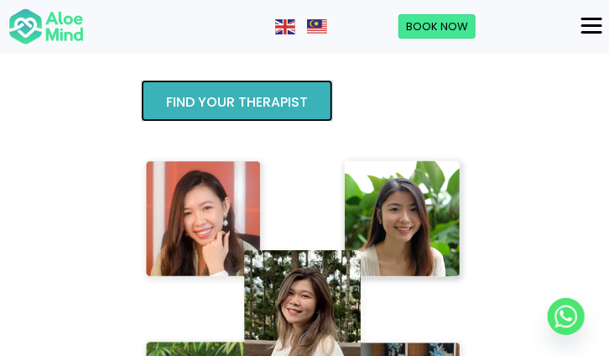
click at [269, 102] on span "Find your therapist" at bounding box center [237, 101] width 142 height 19
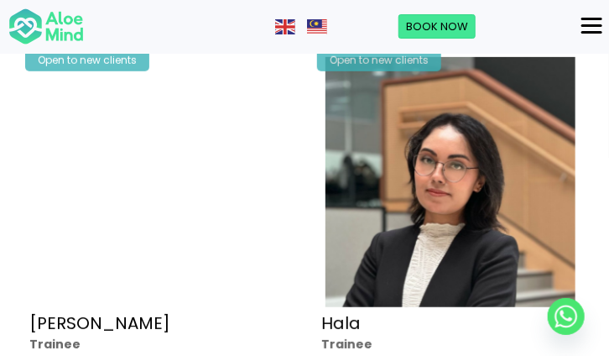
scroll to position [1930, 0]
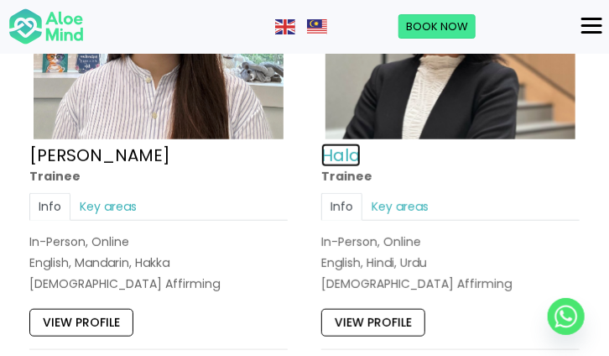
click at [352, 162] on link "Hala" at bounding box center [340, 155] width 39 height 23
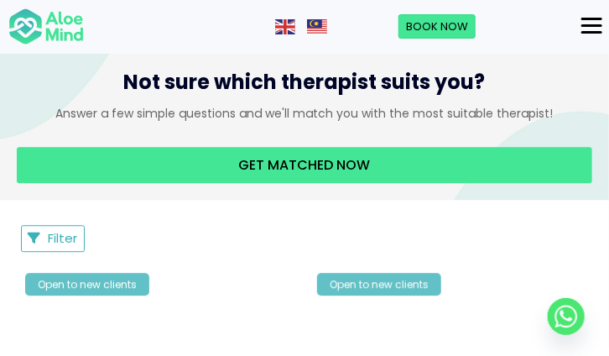
scroll to position [1000, 0]
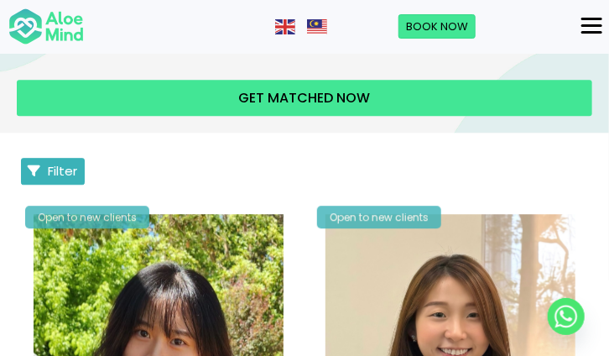
click at [60, 177] on span "Filter" at bounding box center [62, 171] width 29 height 18
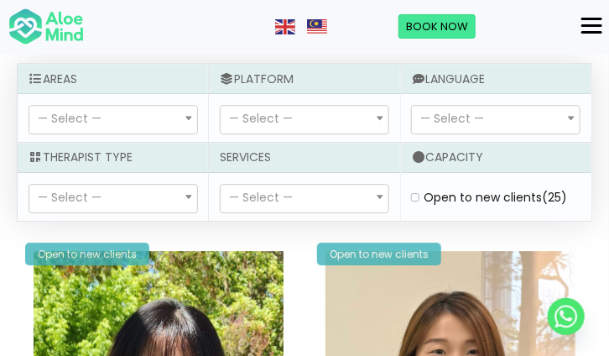
scroll to position [1168, 0]
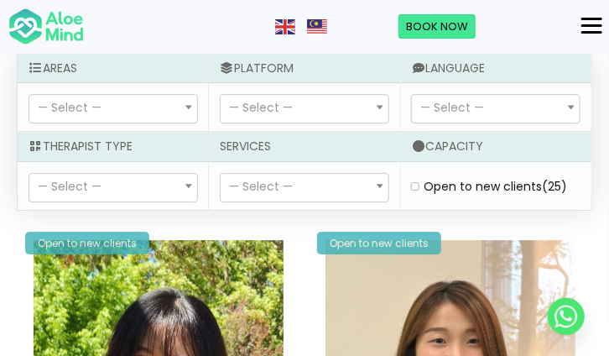
click at [137, 173] on span "— Select —" at bounding box center [114, 188] width 170 height 30
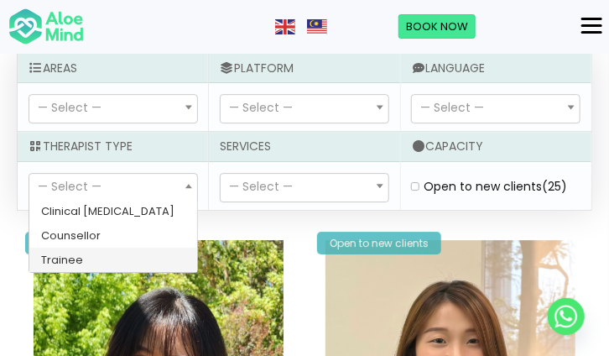
select select "80"
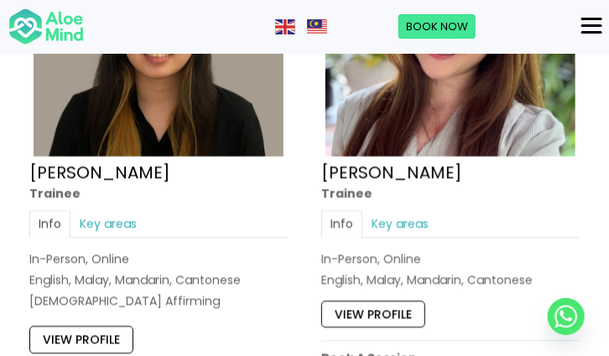
scroll to position [2585, 0]
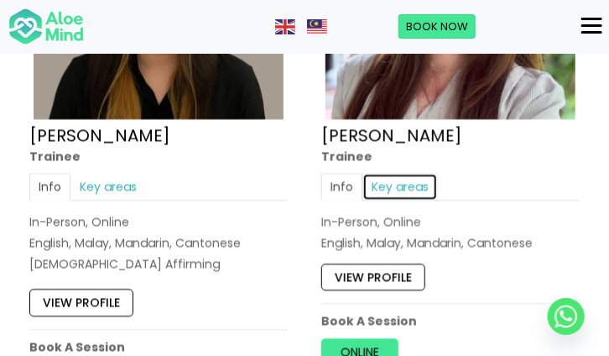
click at [429, 182] on link "Key areas" at bounding box center [401, 186] width 76 height 27
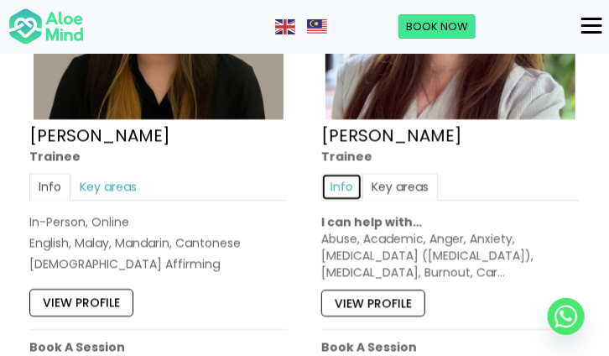
click at [348, 173] on link "Info" at bounding box center [341, 186] width 41 height 27
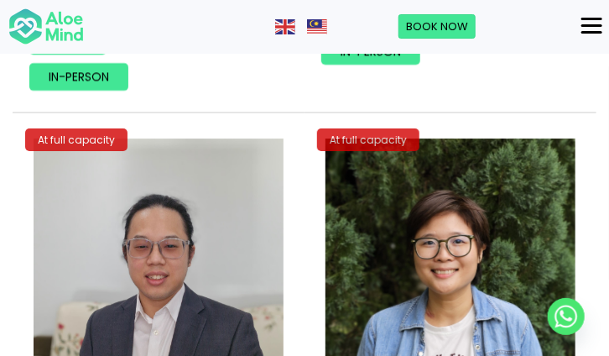
scroll to position [3172, 0]
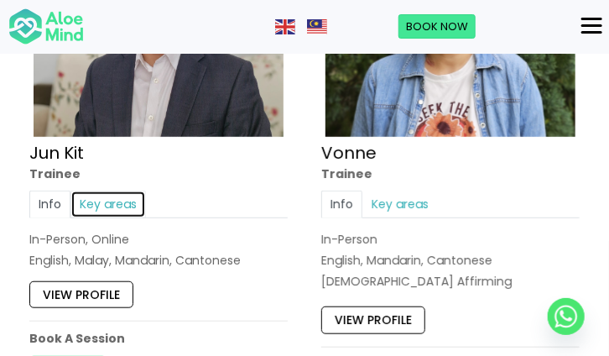
click at [130, 192] on link "Key areas" at bounding box center [108, 203] width 76 height 27
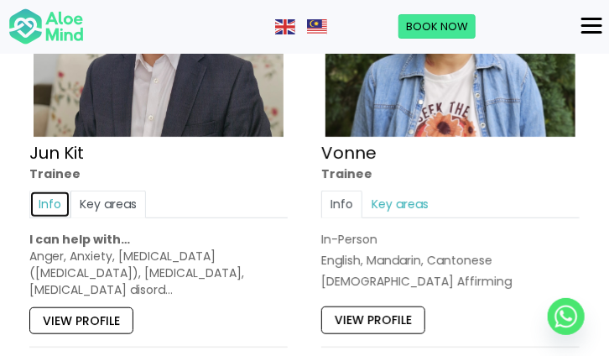
click at [53, 196] on link "Info" at bounding box center [49, 203] width 41 height 27
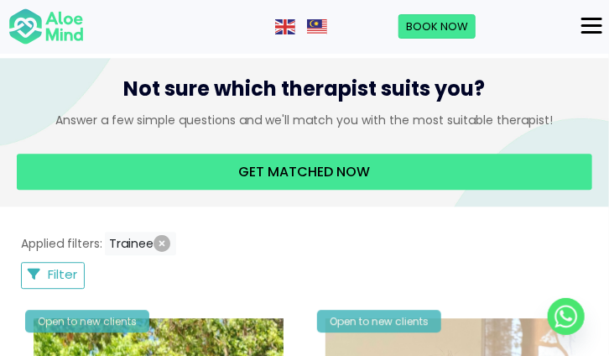
scroll to position [1074, 0]
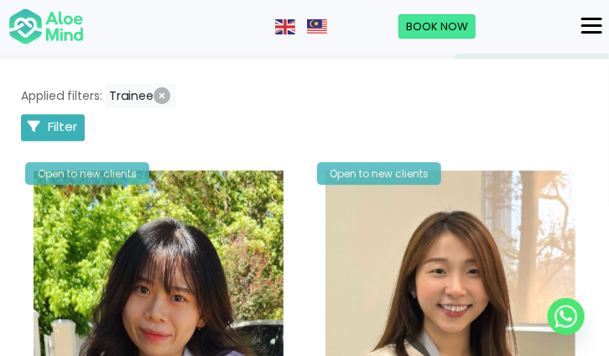
click at [51, 122] on span "Filter" at bounding box center [62, 126] width 29 height 18
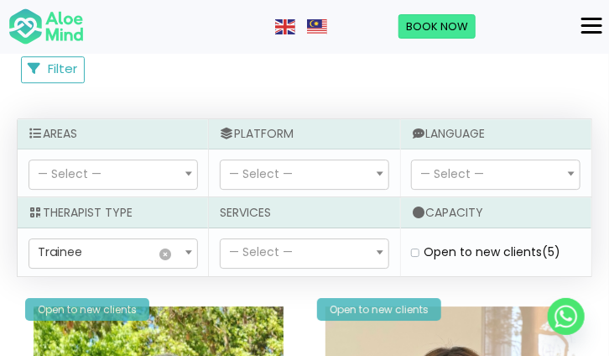
scroll to position [1158, 0]
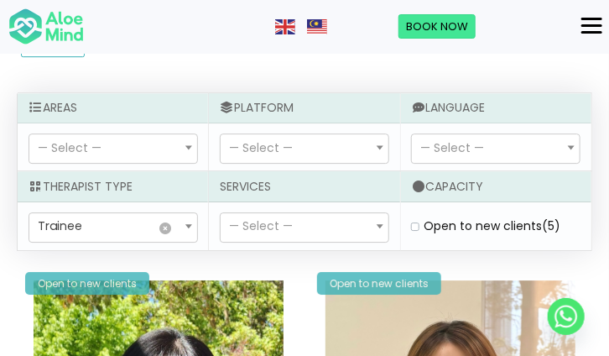
click at [264, 221] on span "— Select —" at bounding box center [261, 225] width 64 height 17
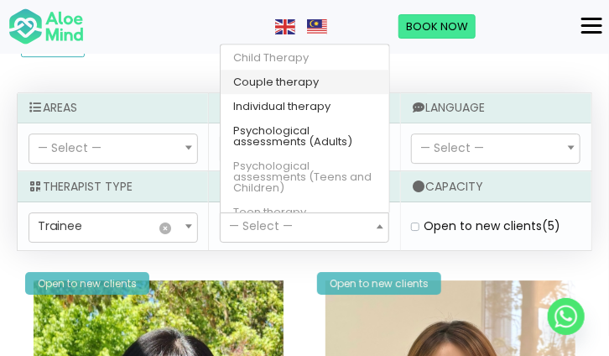
scroll to position [60, 0]
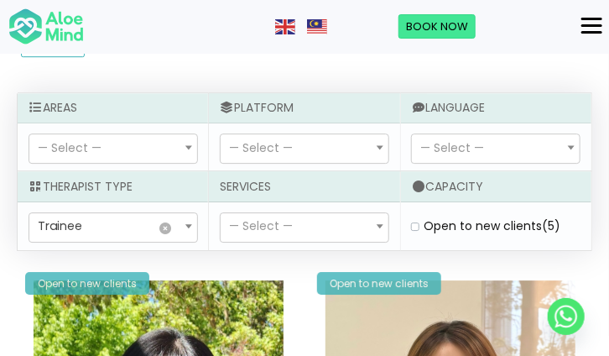
click at [165, 93] on div "Areas" at bounding box center [113, 108] width 190 height 30
click at [269, 142] on span "— Select —" at bounding box center [261, 147] width 64 height 17
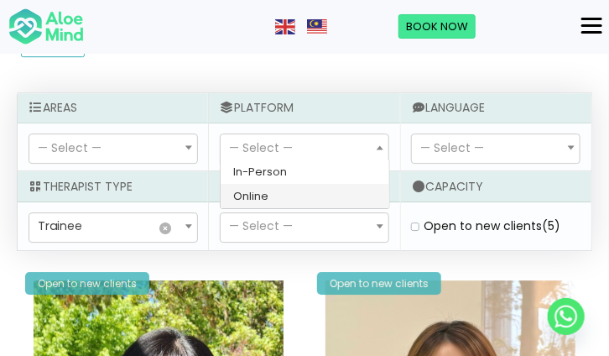
select select "72"
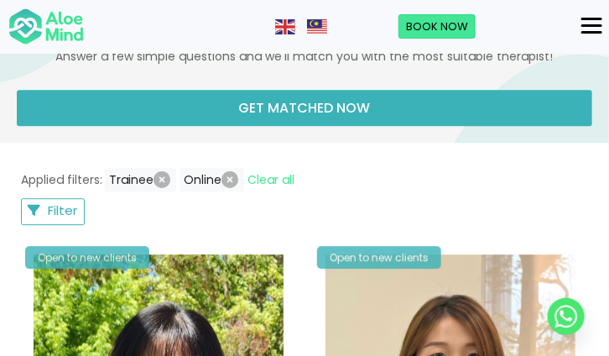
scroll to position [906, 0]
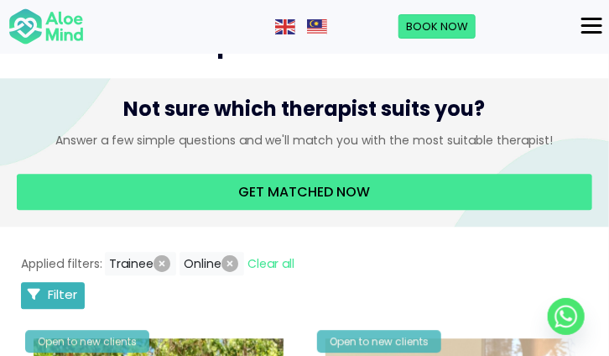
click at [70, 305] on button "Filter" at bounding box center [53, 295] width 64 height 27
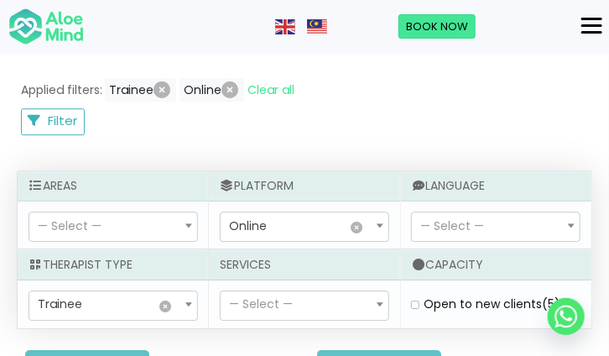
scroll to position [1158, 0]
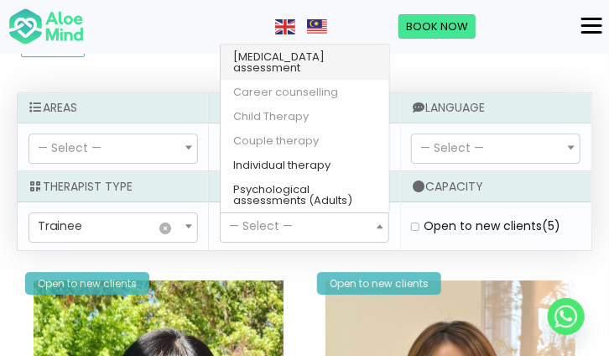
click at [323, 216] on span "— Select —" at bounding box center [305, 227] width 168 height 29
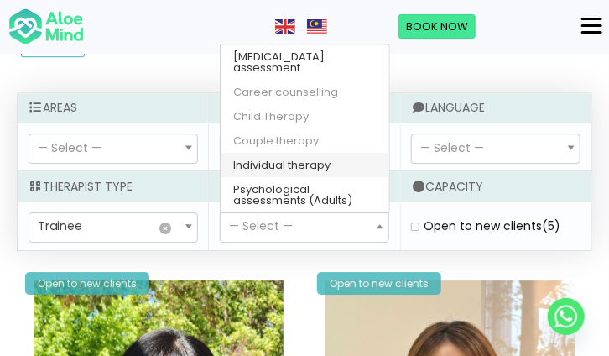
scroll to position [59, 0]
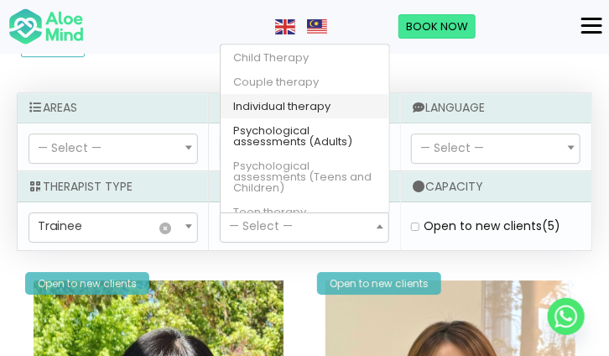
select select "148"
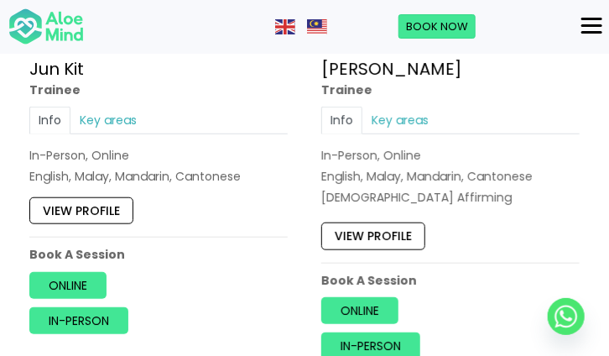
scroll to position [3340, 0]
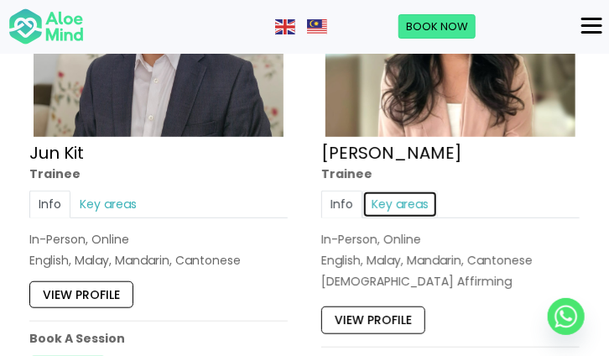
click at [389, 200] on link "Key areas" at bounding box center [401, 203] width 76 height 27
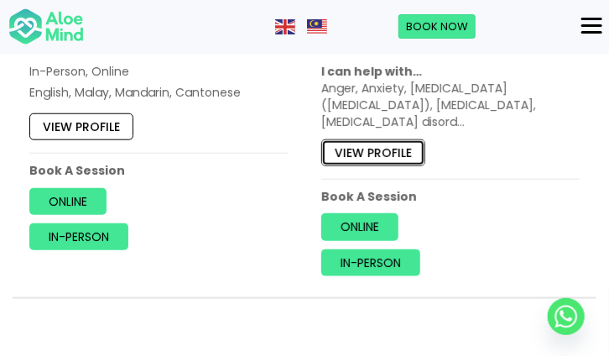
click at [399, 149] on link "View profile" at bounding box center [373, 151] width 104 height 27
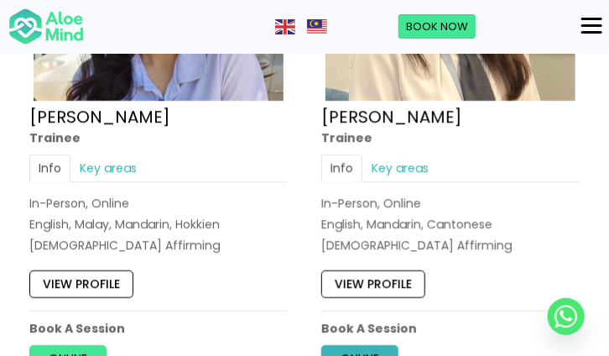
scroll to position [1578, 0]
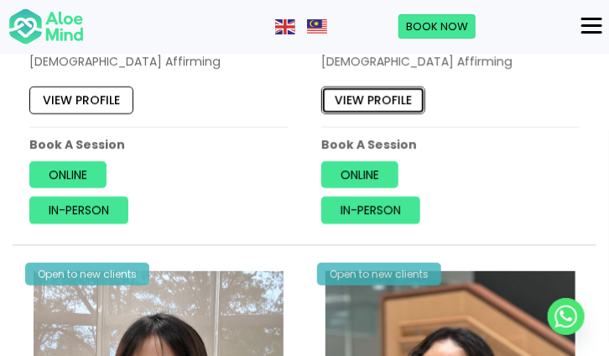
click at [368, 107] on link "View profile" at bounding box center [373, 99] width 104 height 27
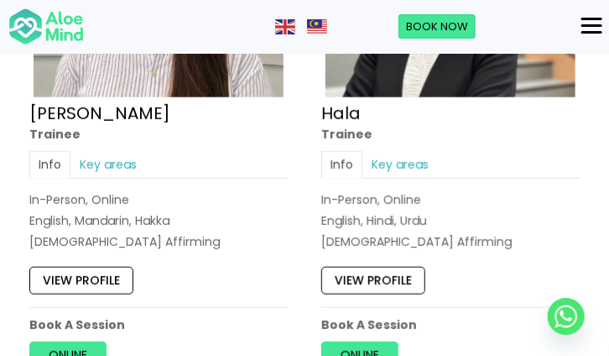
scroll to position [2081, 0]
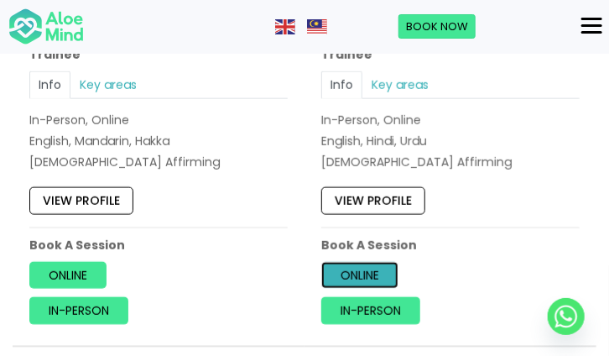
click at [361, 274] on link "Online" at bounding box center [359, 275] width 77 height 27
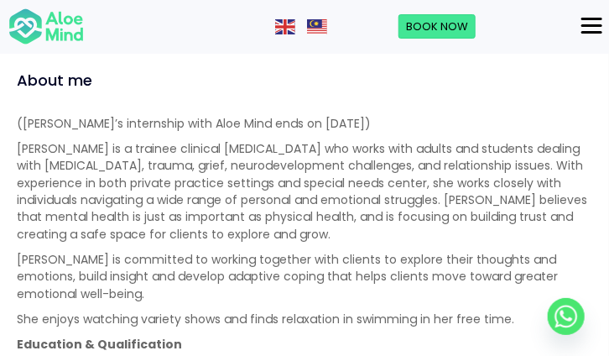
scroll to position [1511, 0]
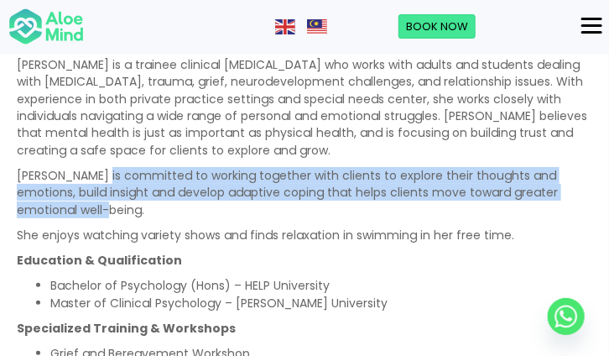
drag, startPoint x: 107, startPoint y: 180, endPoint x: 409, endPoint y: 202, distance: 303.0
click at [409, 202] on p "Zi Xuan is committed to working together with clients to explore their thoughts…" at bounding box center [305, 192] width 576 height 51
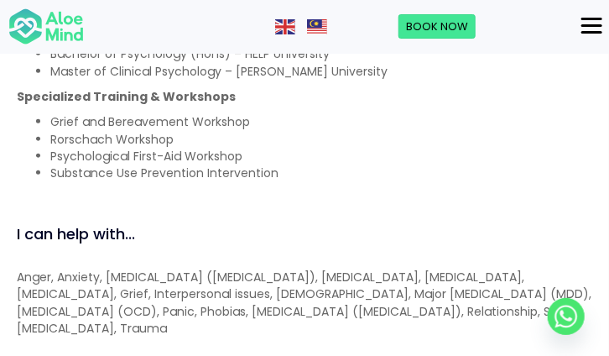
scroll to position [1594, 0]
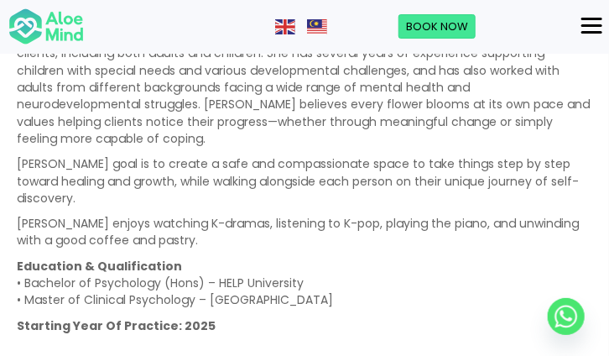
scroll to position [1511, 0]
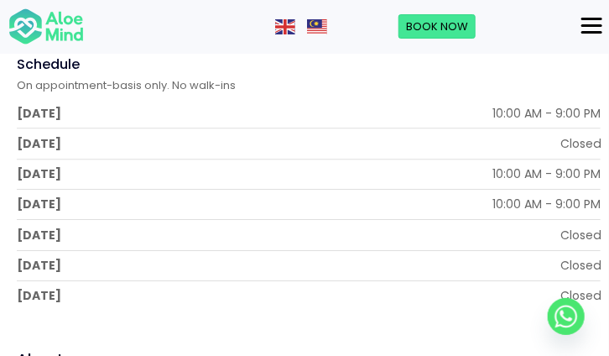
scroll to position [1007, 0]
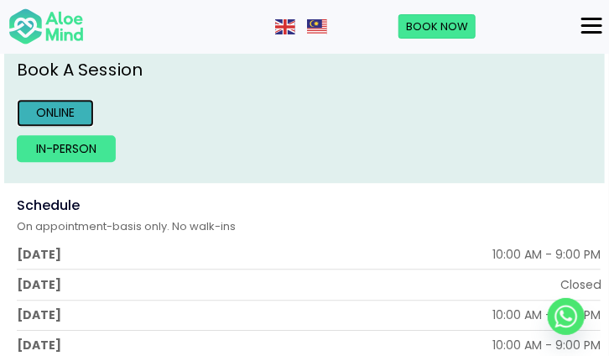
click at [73, 113] on link "Online" at bounding box center [55, 112] width 77 height 27
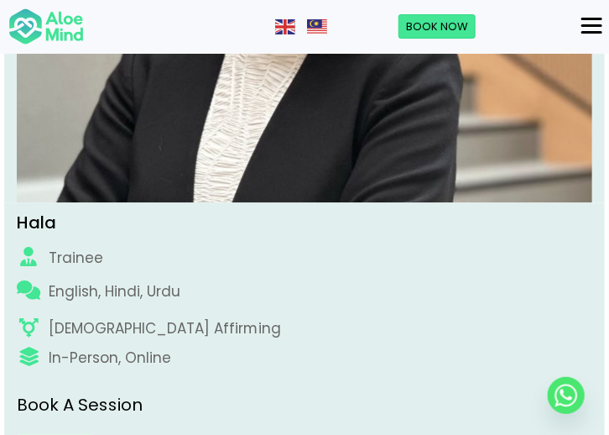
scroll to position [923, 0]
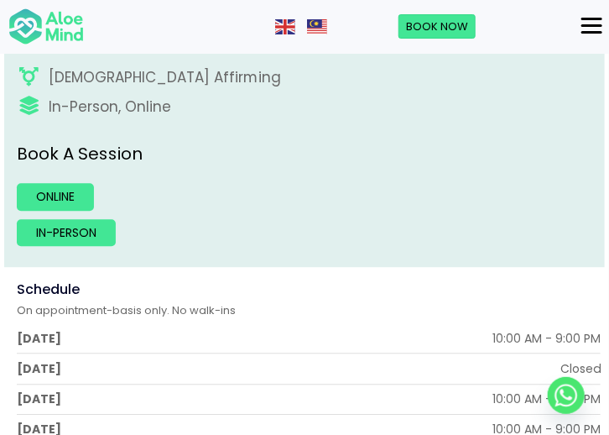
click at [582, 26] on div "Menu" at bounding box center [592, 25] width 21 height 15
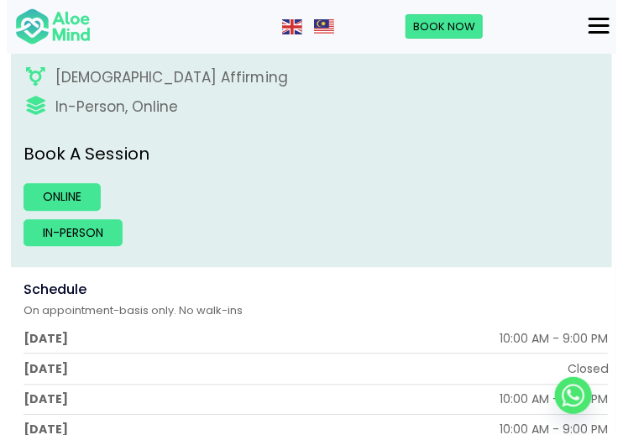
scroll to position [936, 0]
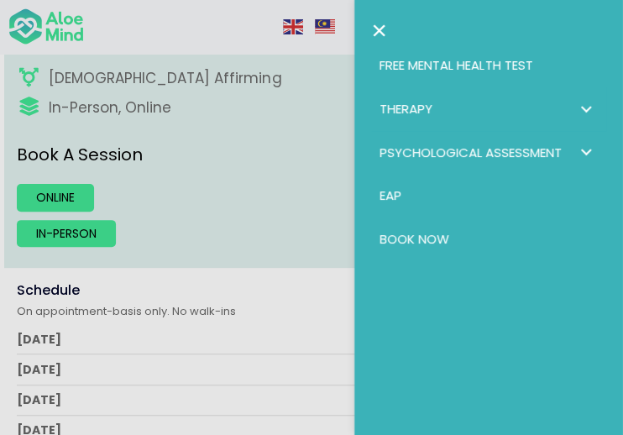
click at [486, 105] on link "Therapy" at bounding box center [488, 109] width 235 height 44
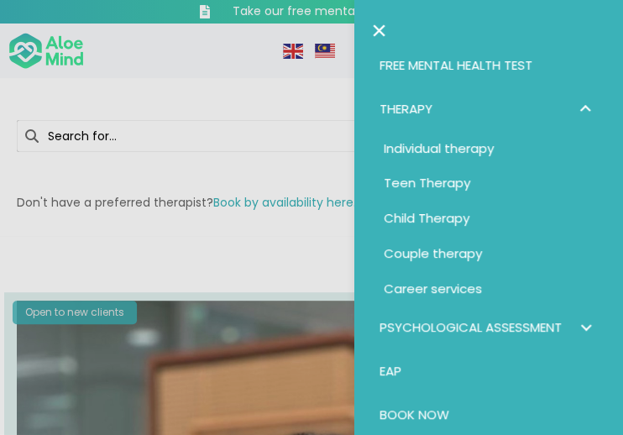
click at [225, 118] on div at bounding box center [311, 217] width 623 height 435
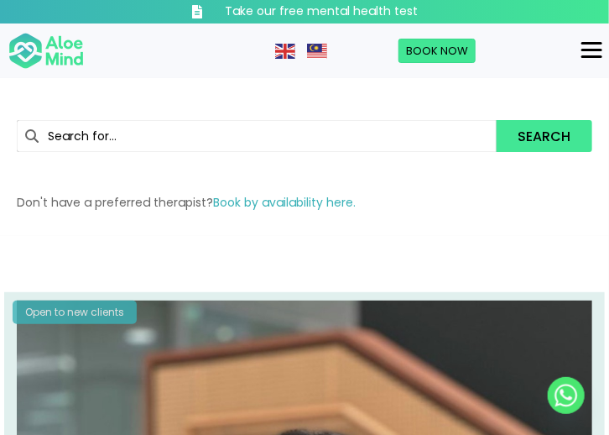
click at [58, 43] on div at bounding box center [304, 217] width 609 height 435
click at [61, 51] on img at bounding box center [46, 51] width 76 height 39
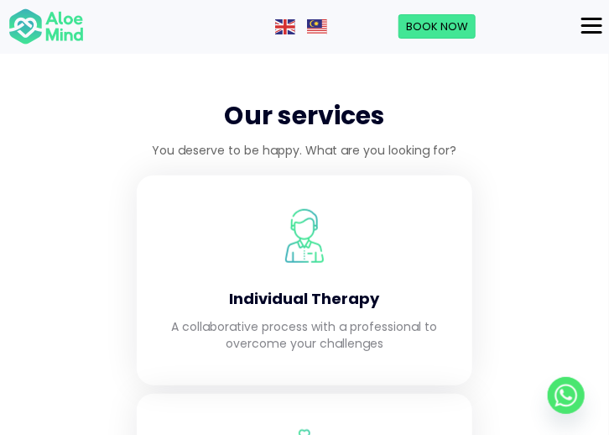
scroll to position [1930, 0]
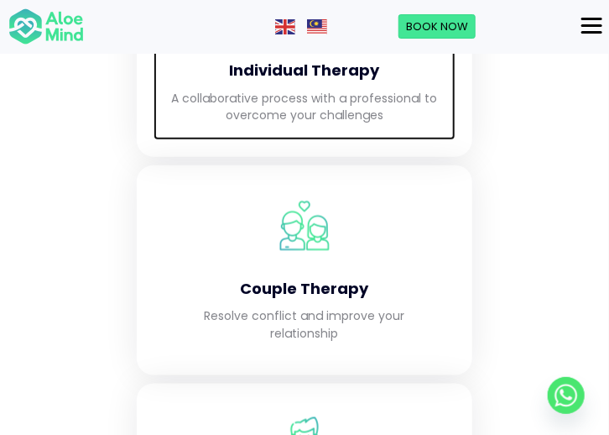
click at [300, 68] on h4 "Individual Therapy" at bounding box center [304, 70] width 269 height 21
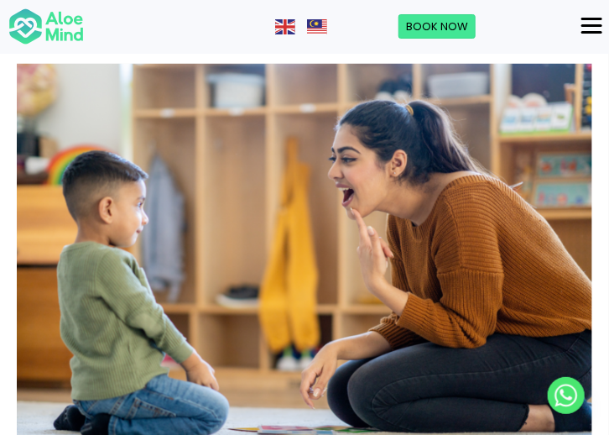
scroll to position [5371, 0]
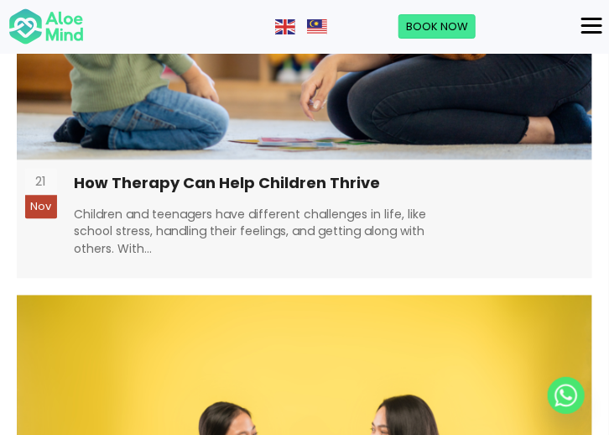
click at [594, 28] on div "Menu" at bounding box center [592, 25] width 21 height 15
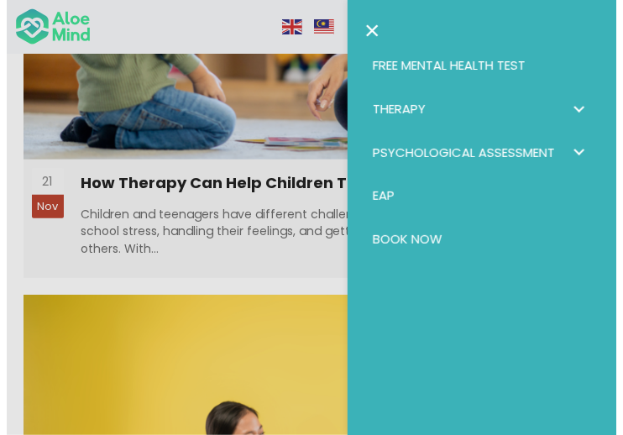
scroll to position [5379, 0]
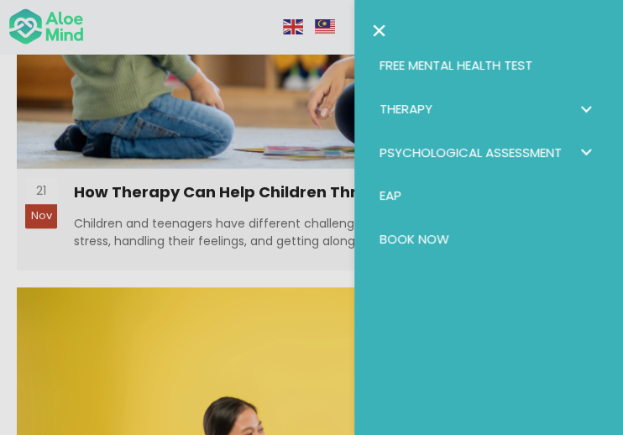
click at [488, 103] on link "Therapy" at bounding box center [488, 109] width 235 height 44
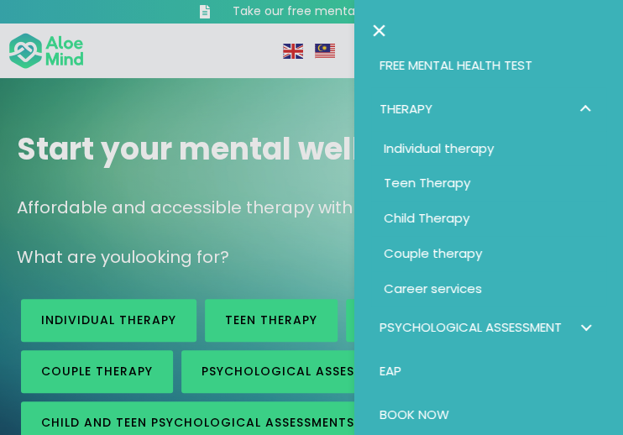
click at [488, 103] on link "Therapy" at bounding box center [488, 109] width 235 height 44
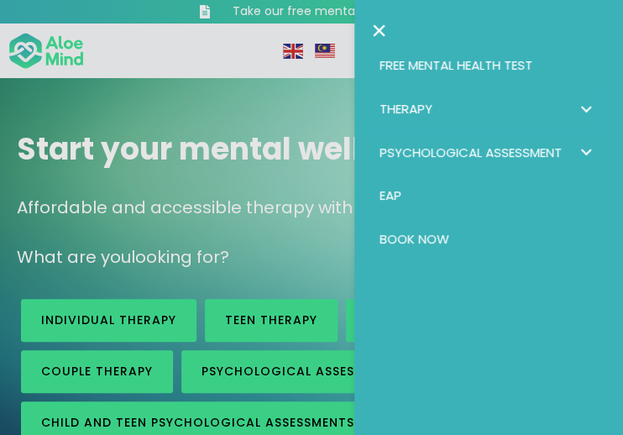
click at [478, 117] on link "Therapy" at bounding box center [488, 109] width 235 height 44
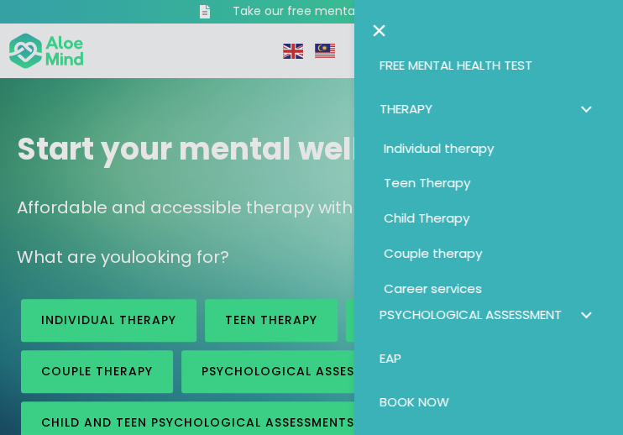
click at [451, 153] on span "Individual therapy" at bounding box center [439, 148] width 110 height 18
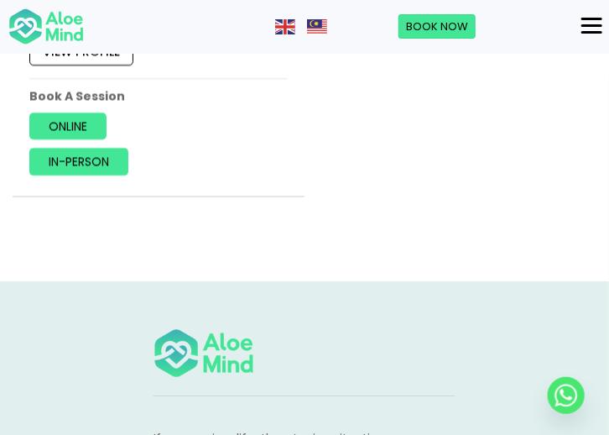
scroll to position [11892, 0]
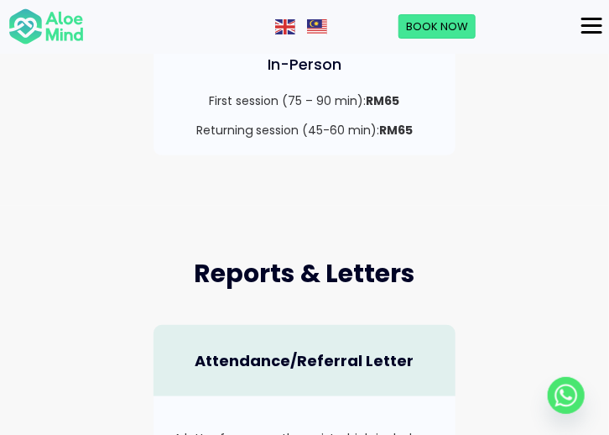
scroll to position [1594, 0]
